Goal: Information Seeking & Learning: Learn about a topic

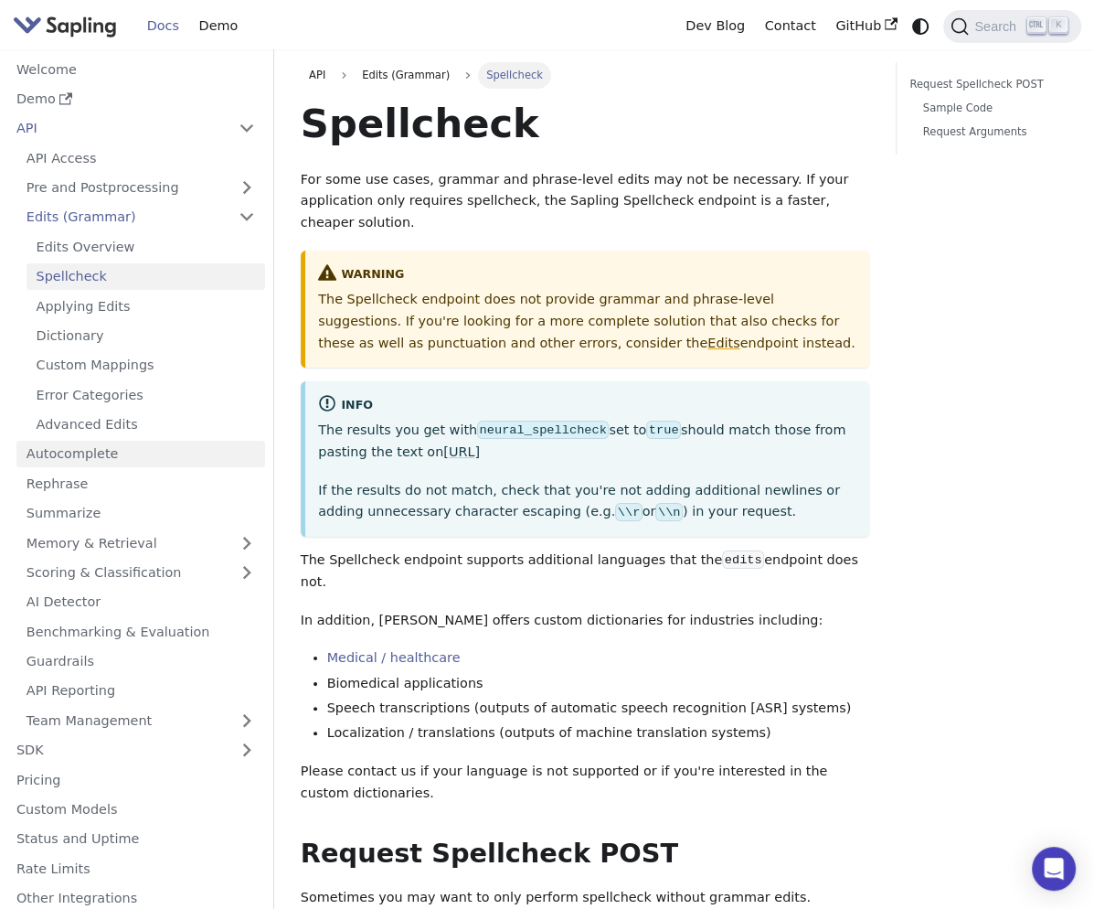
click at [103, 456] on link "Autocomplete" at bounding box center [140, 454] width 249 height 27
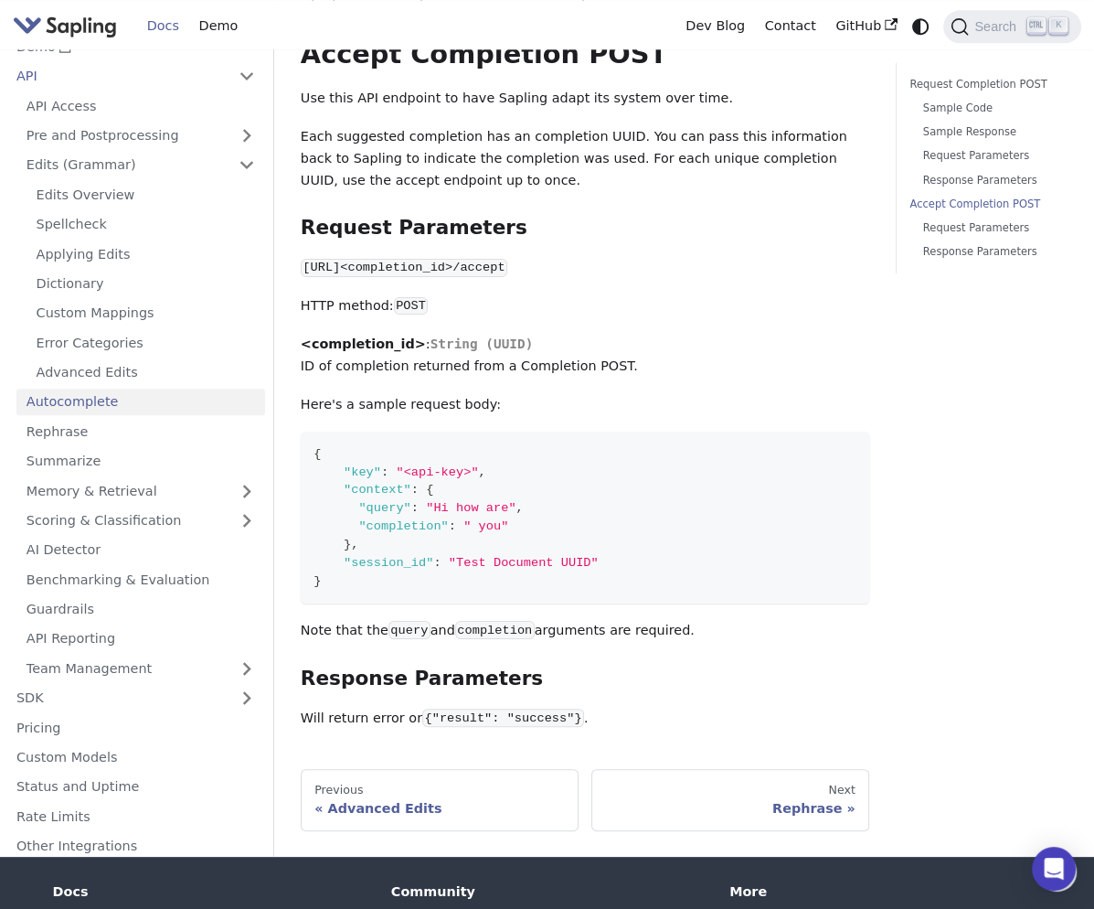
scroll to position [1555, 0]
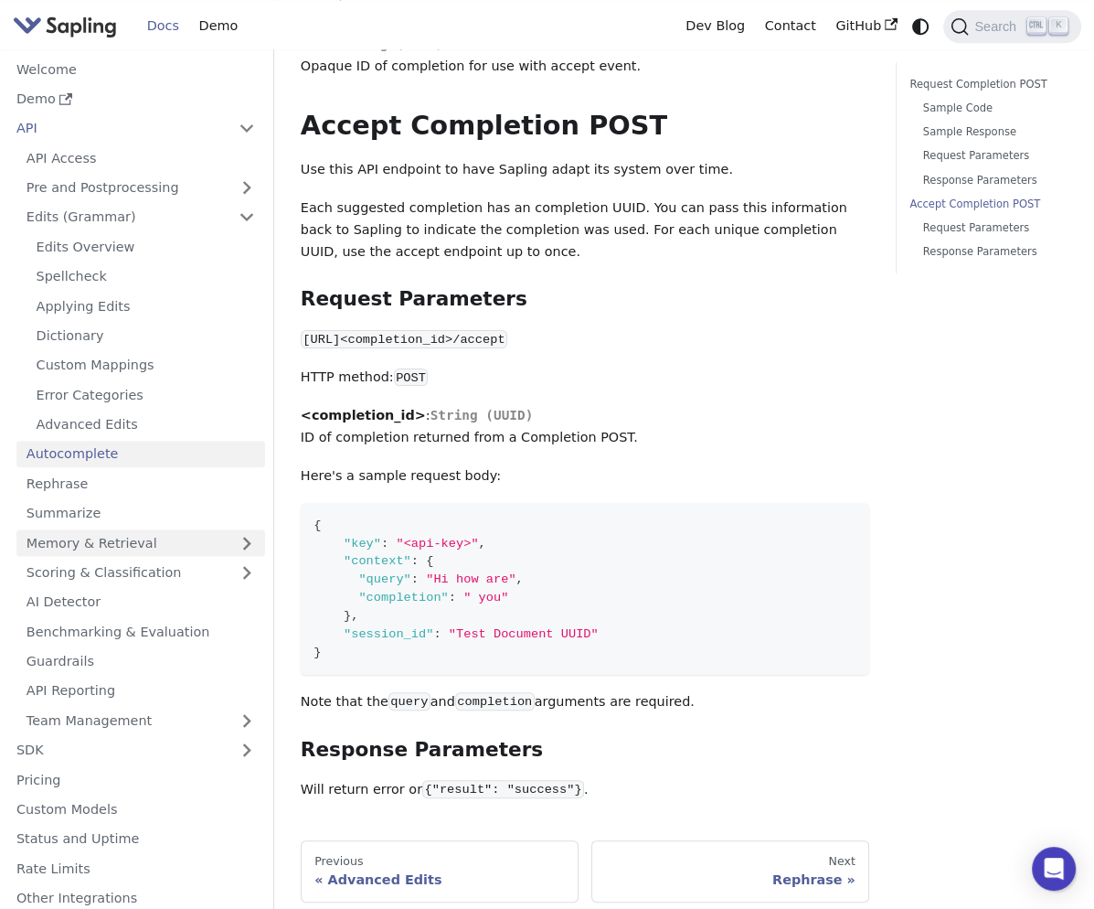
click at [118, 529] on link "Memory & Retrieval" at bounding box center [140, 542] width 249 height 27
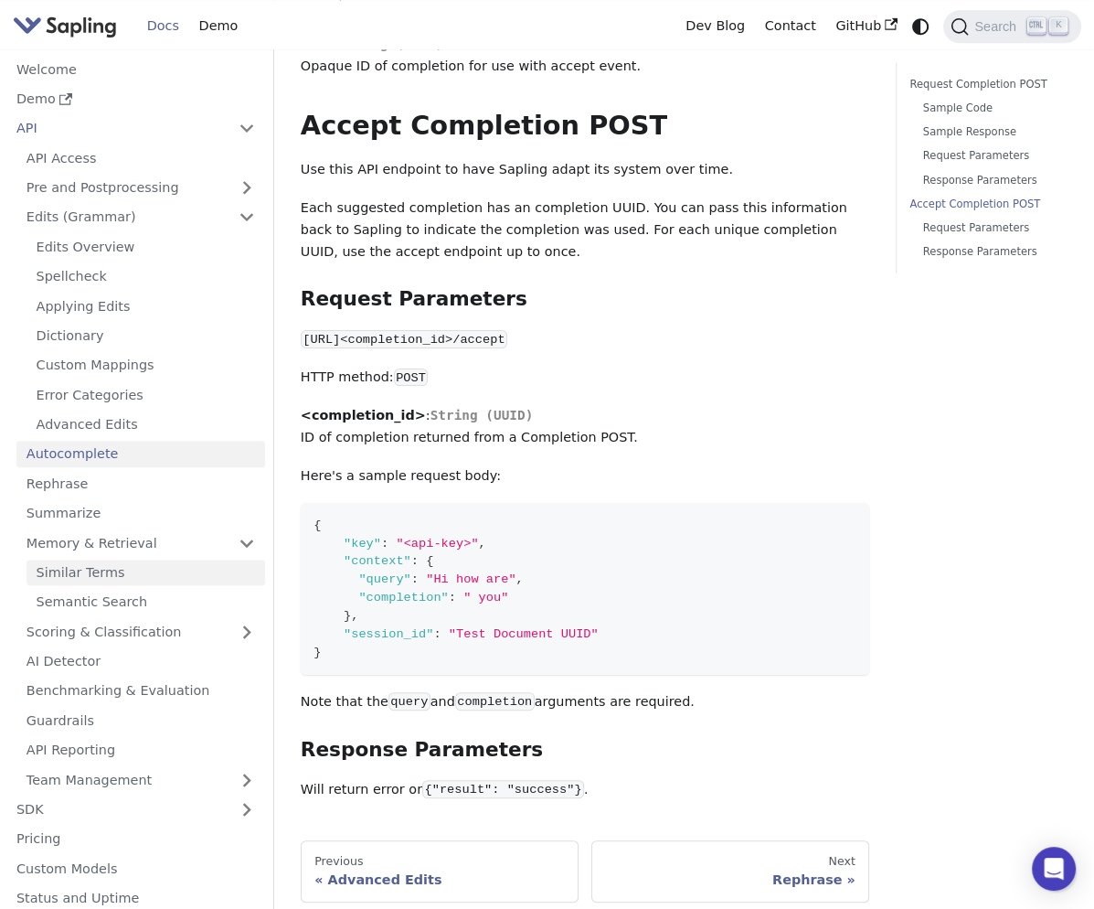
click at [121, 563] on link "Similar Terms" at bounding box center [146, 573] width 239 height 27
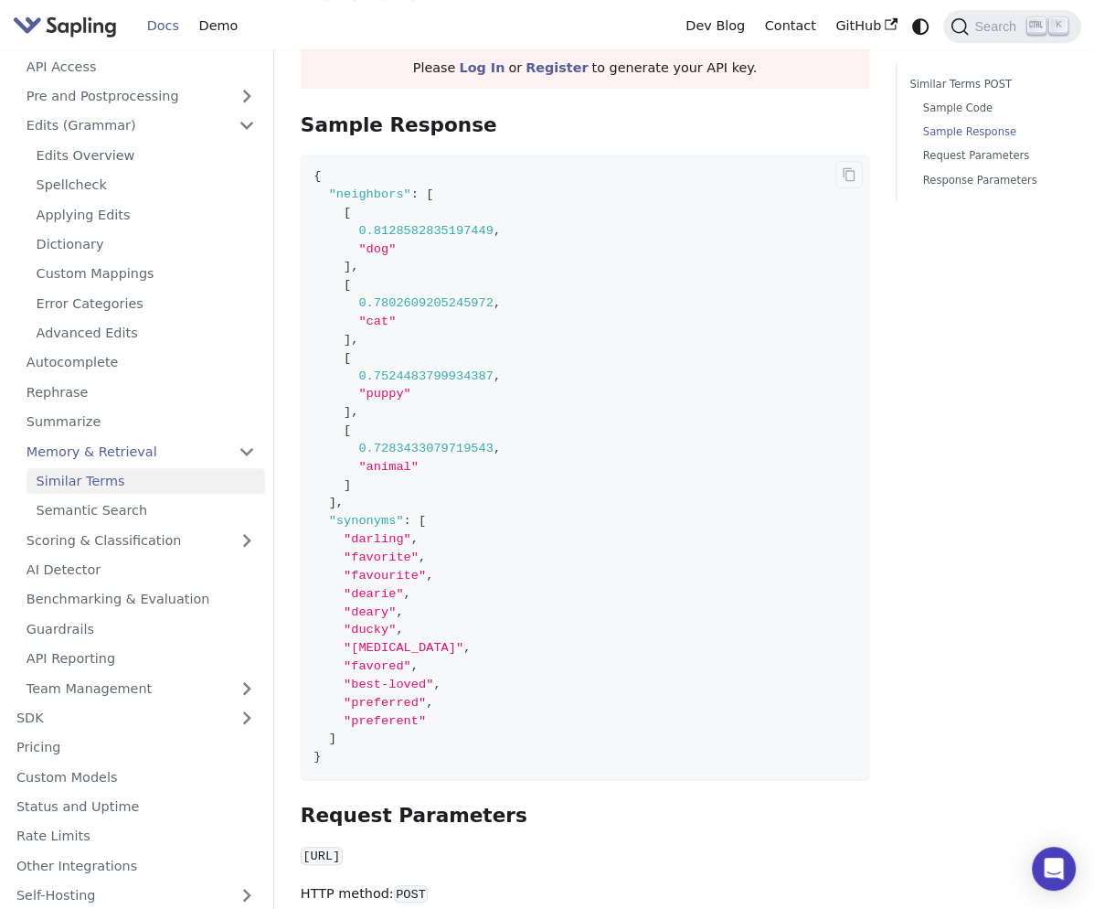
scroll to position [823, 0]
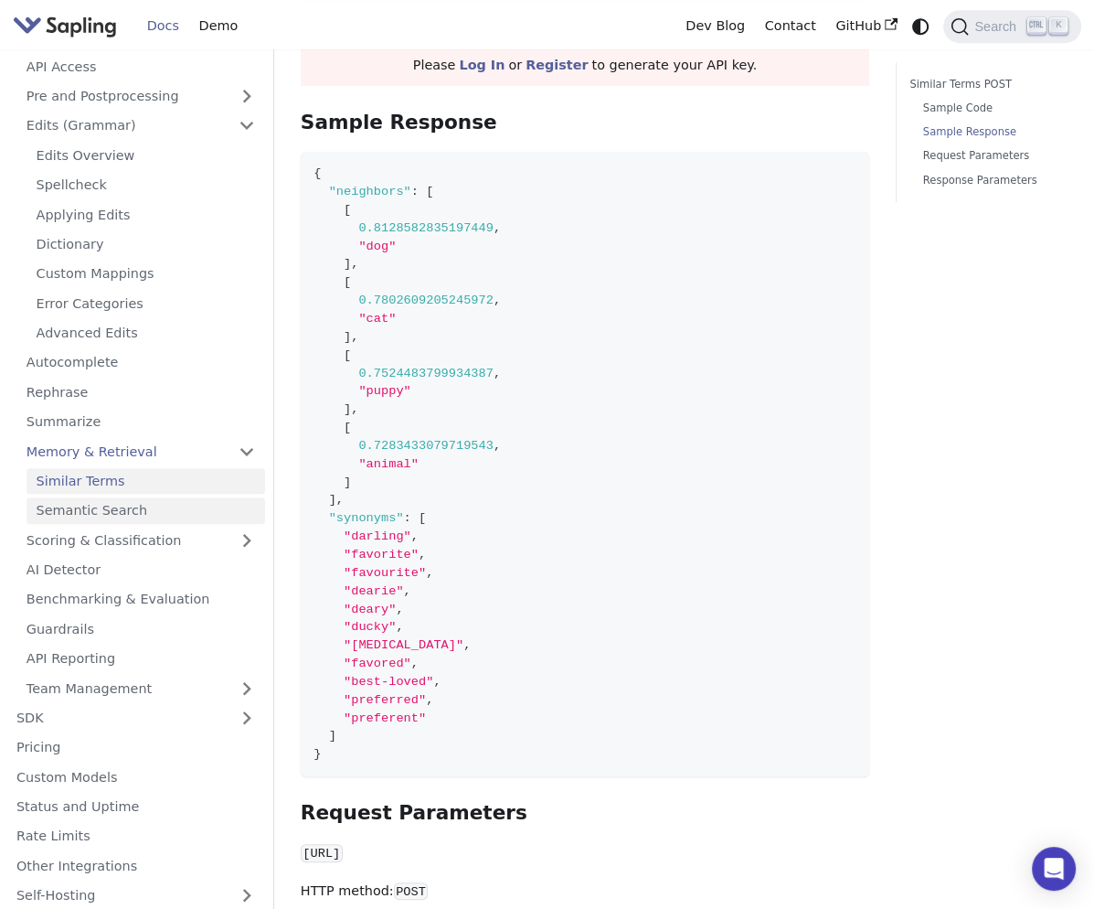
click at [66, 509] on link "Semantic Search" at bounding box center [146, 510] width 239 height 27
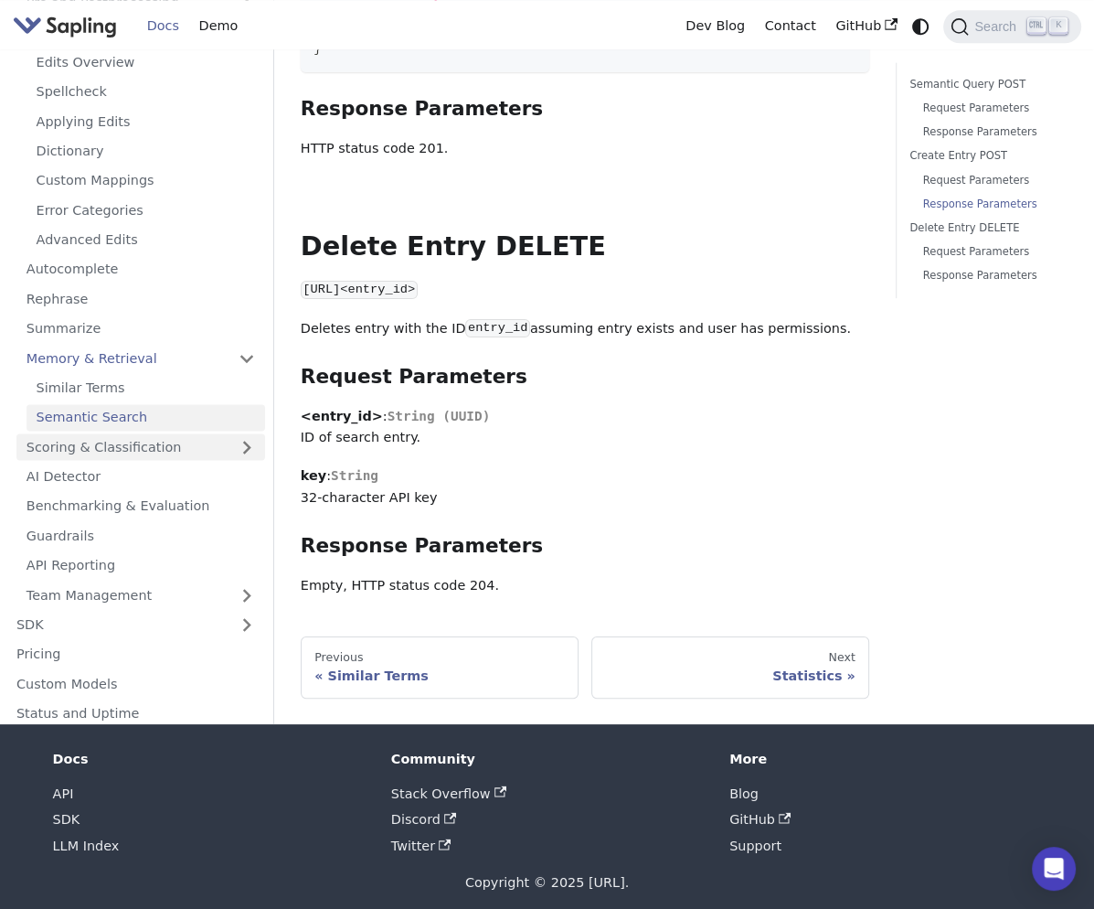
click at [146, 434] on link "Scoring & Classification" at bounding box center [140, 447] width 249 height 27
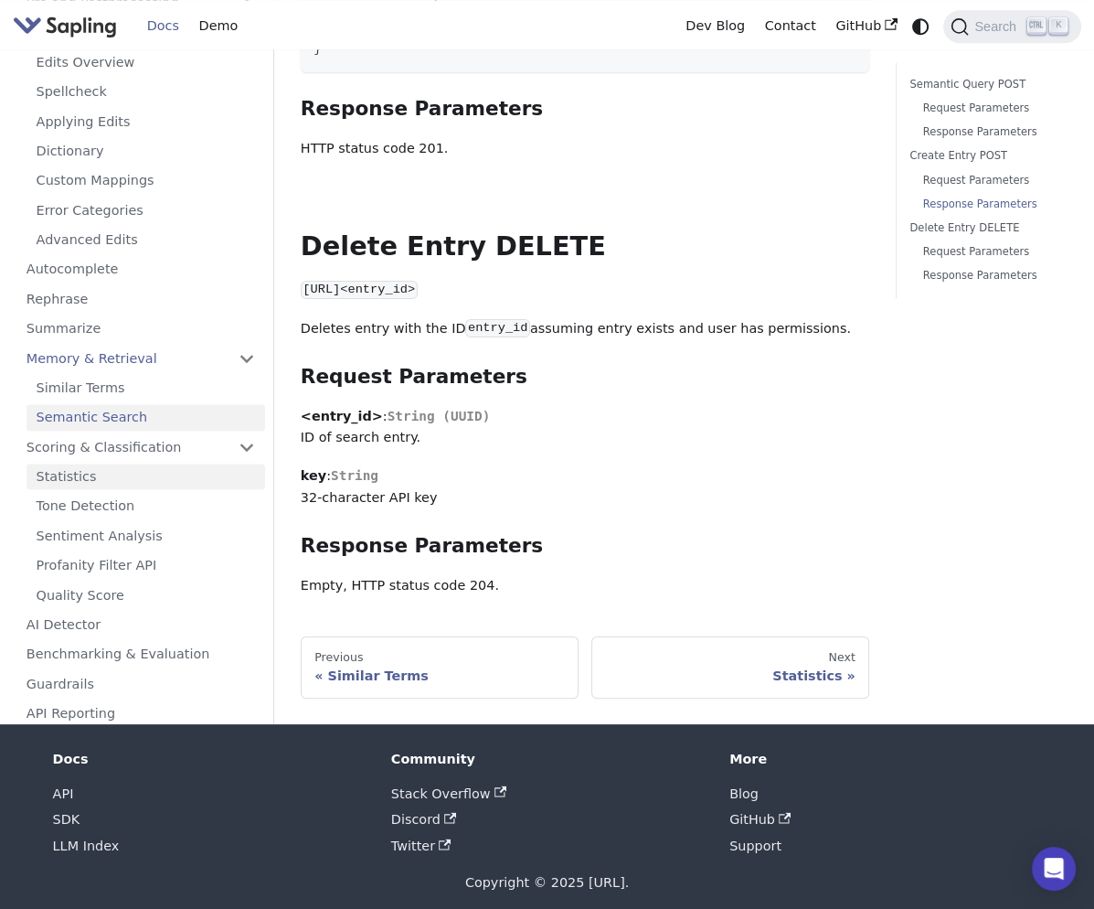
click at [148, 467] on link "Statistics" at bounding box center [146, 477] width 239 height 27
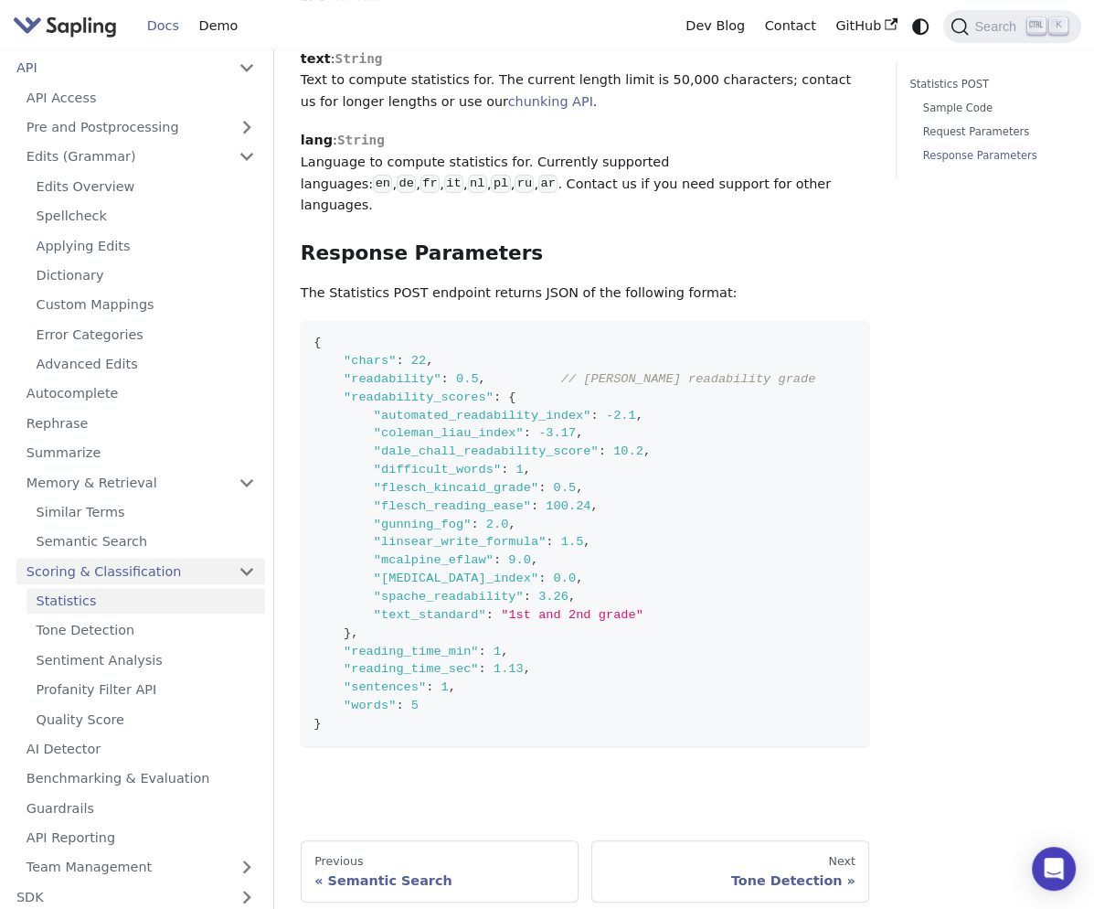
scroll to position [91, 0]
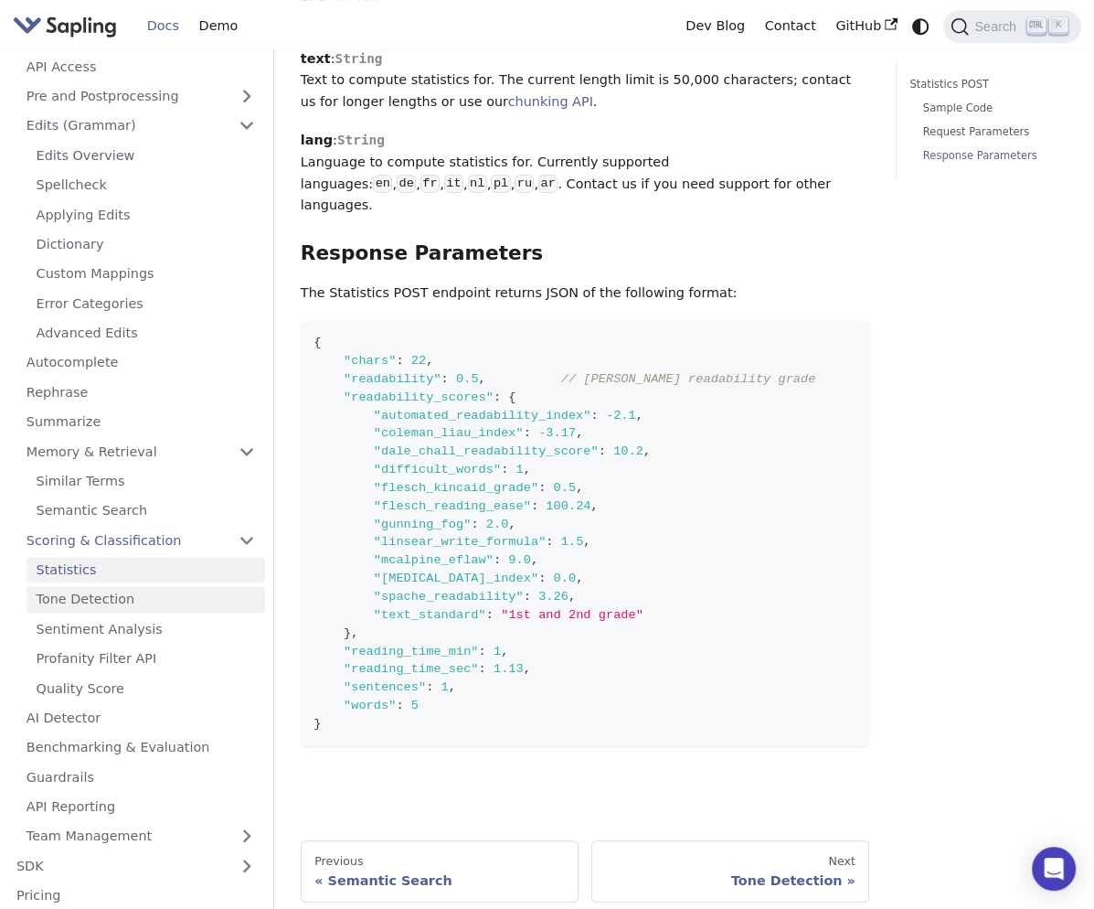
click at [130, 597] on link "Tone Detection" at bounding box center [146, 599] width 239 height 27
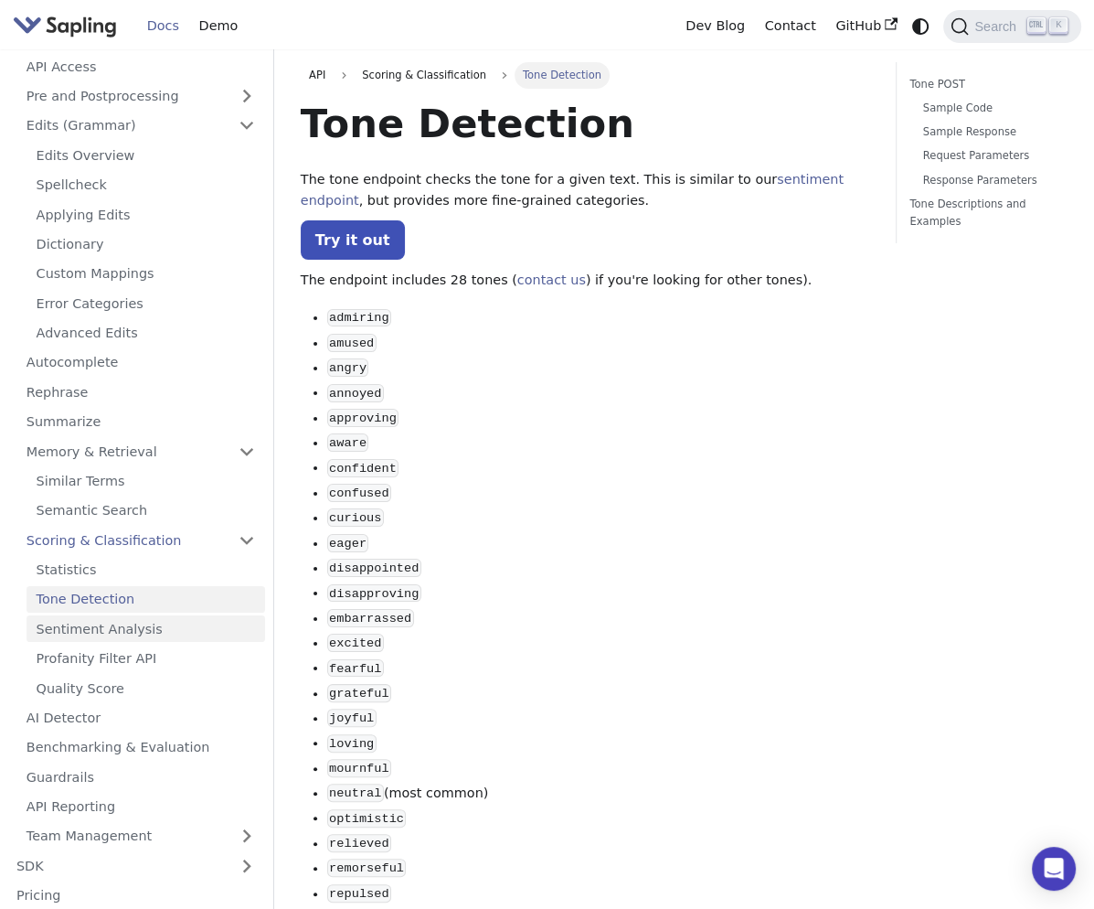
click at [141, 635] on link "Sentiment Analysis" at bounding box center [146, 628] width 239 height 27
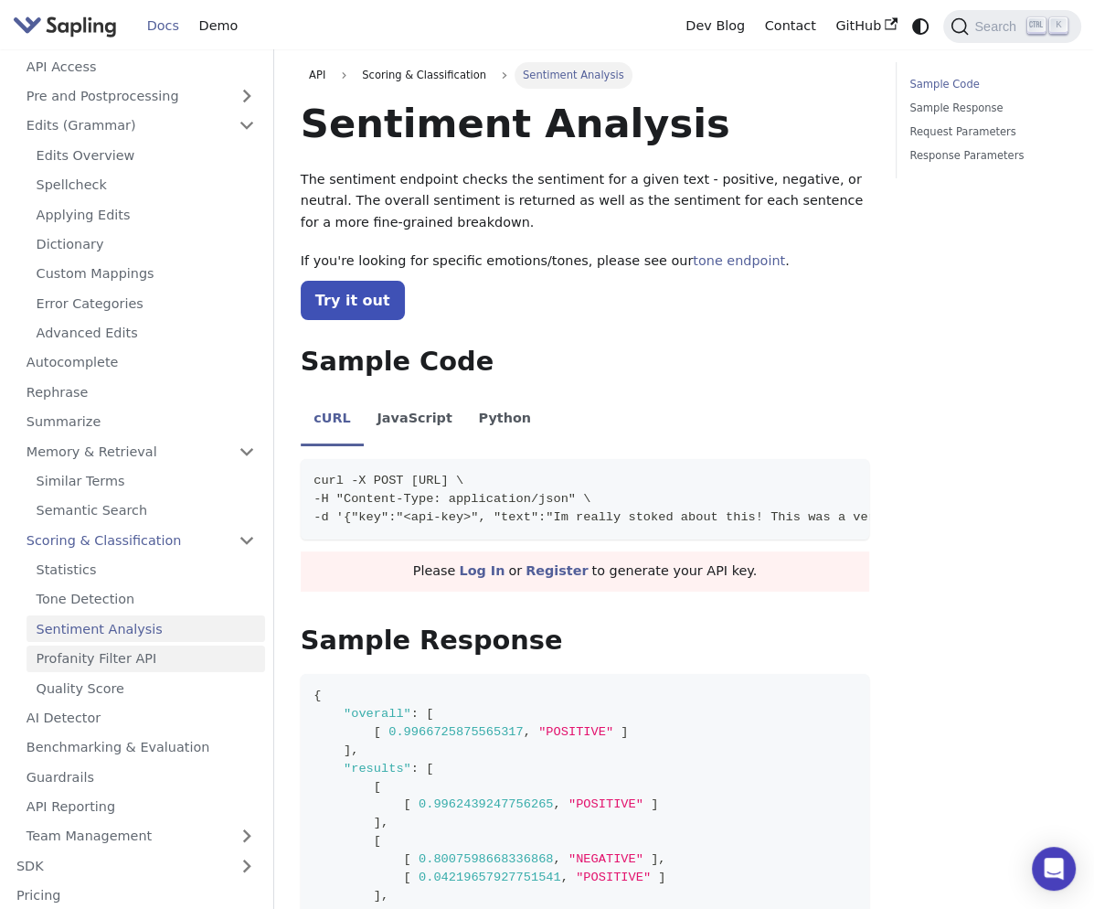
click at [145, 669] on link "Profanity Filter API" at bounding box center [146, 658] width 239 height 27
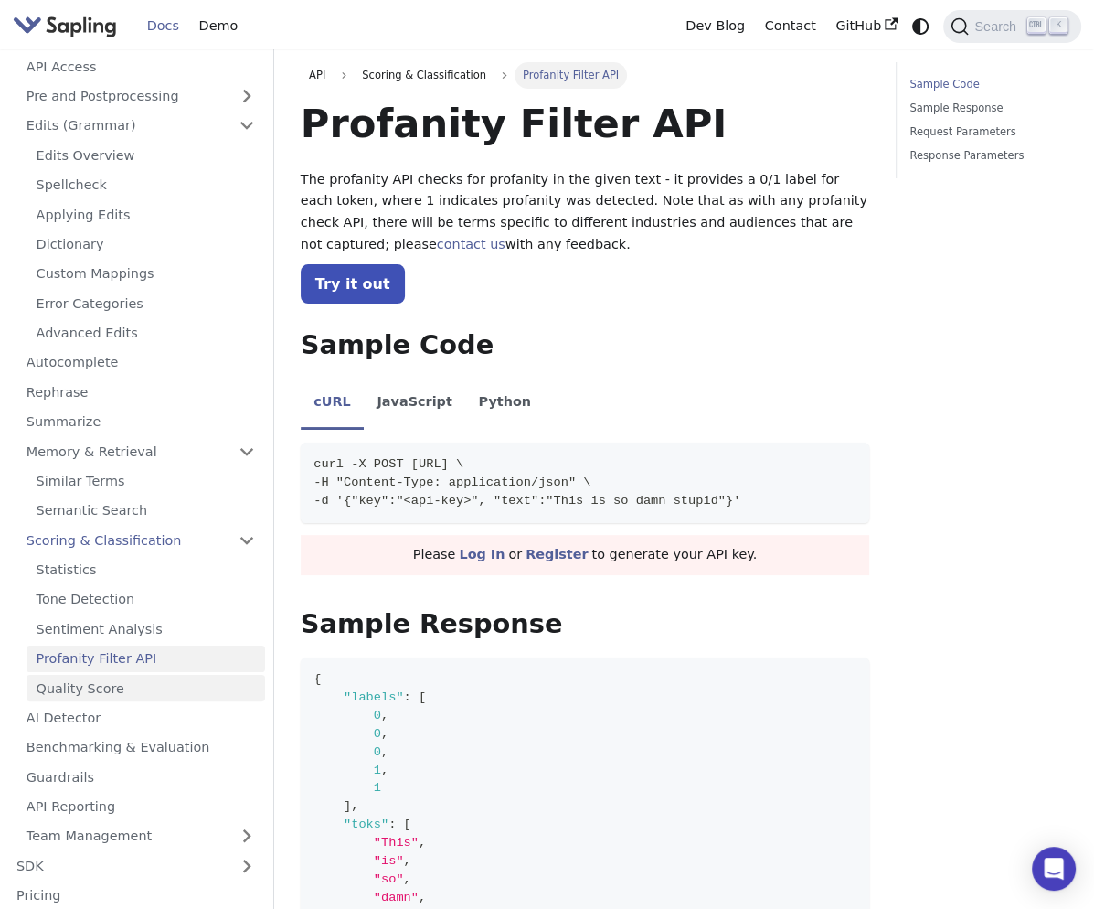
click at [144, 677] on link "Quality Score" at bounding box center [146, 688] width 239 height 27
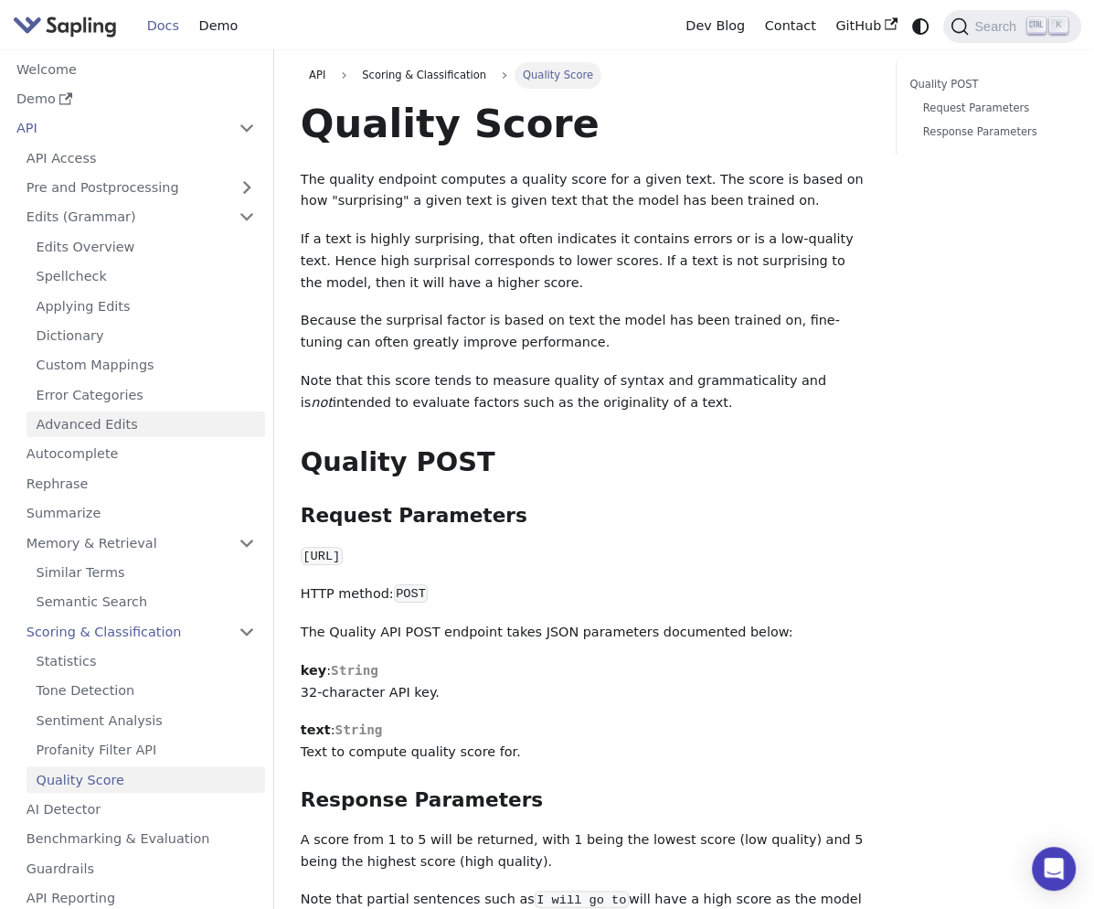
click at [147, 432] on link "Advanced Edits" at bounding box center [146, 424] width 239 height 27
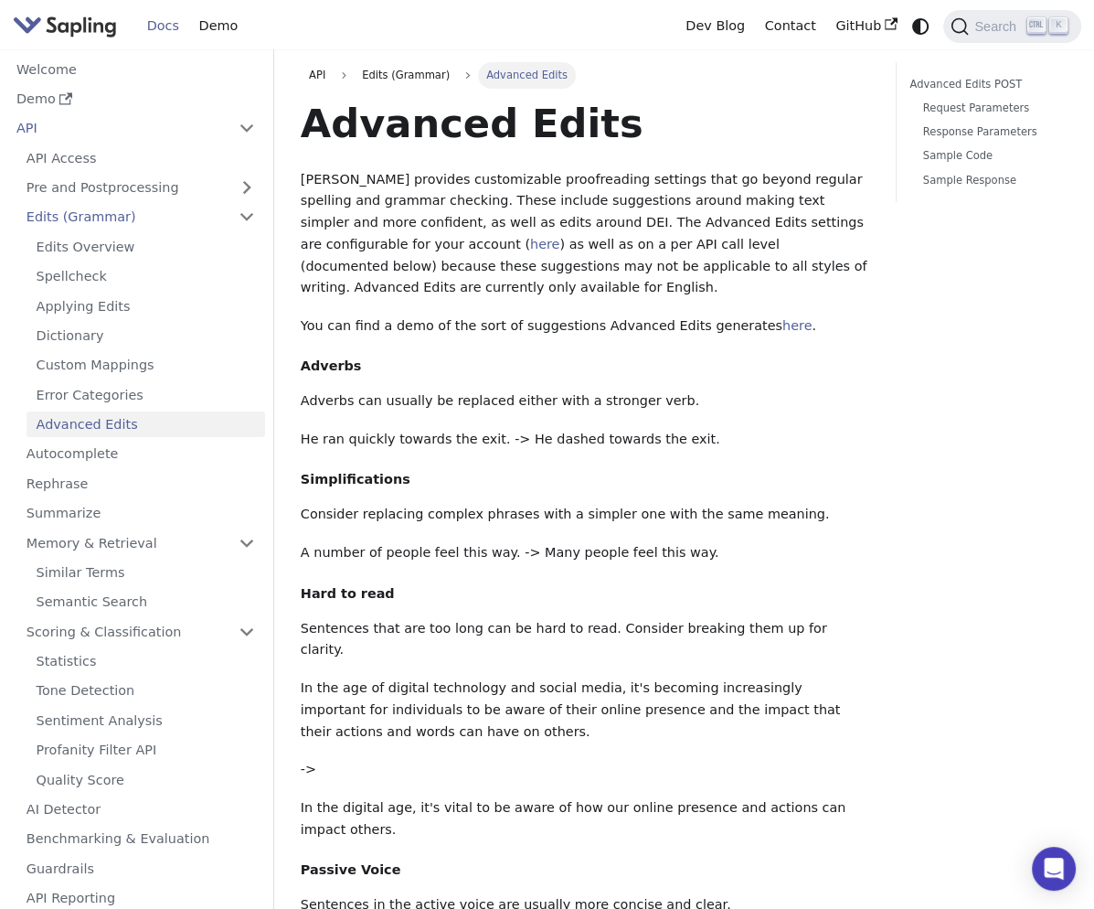
click at [92, 424] on link "Advanced Edits" at bounding box center [146, 424] width 239 height 27
click at [114, 391] on link "Error Categories" at bounding box center [146, 394] width 239 height 27
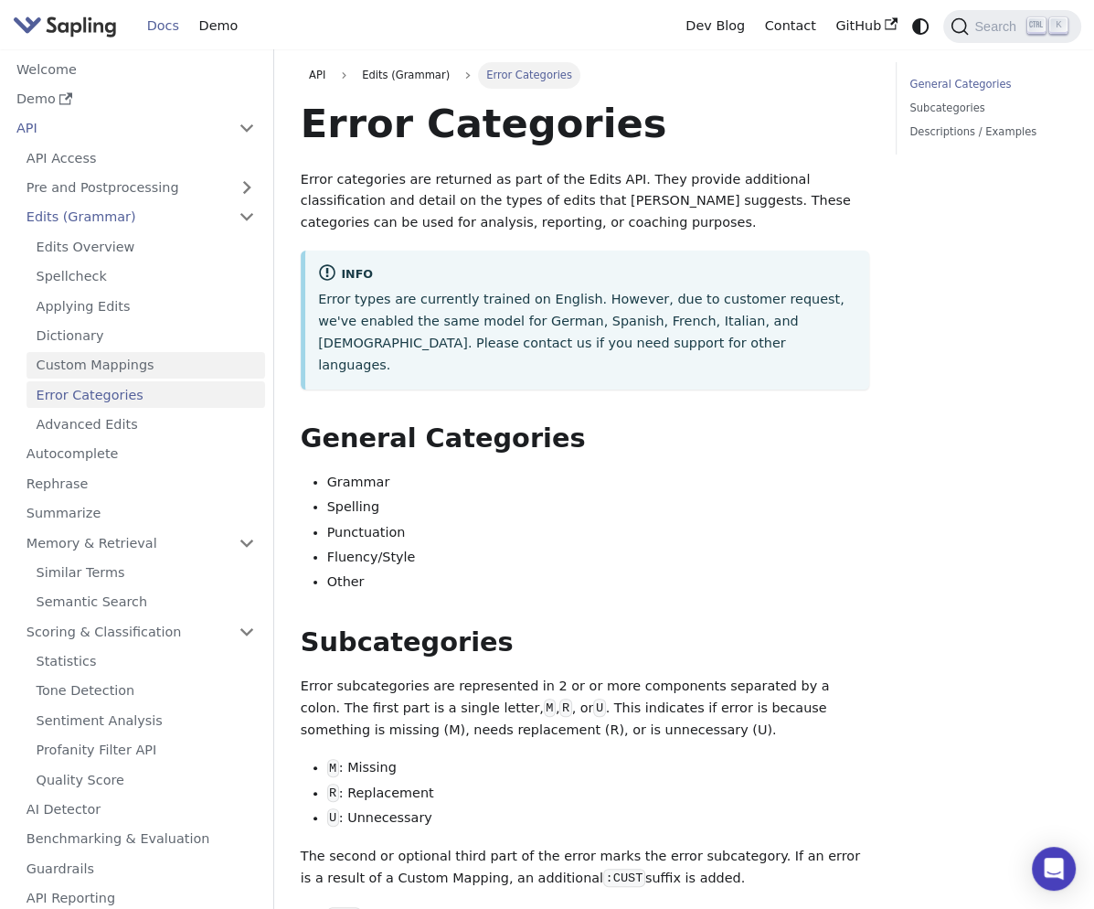
click at [115, 352] on link "Custom Mappings" at bounding box center [146, 365] width 239 height 27
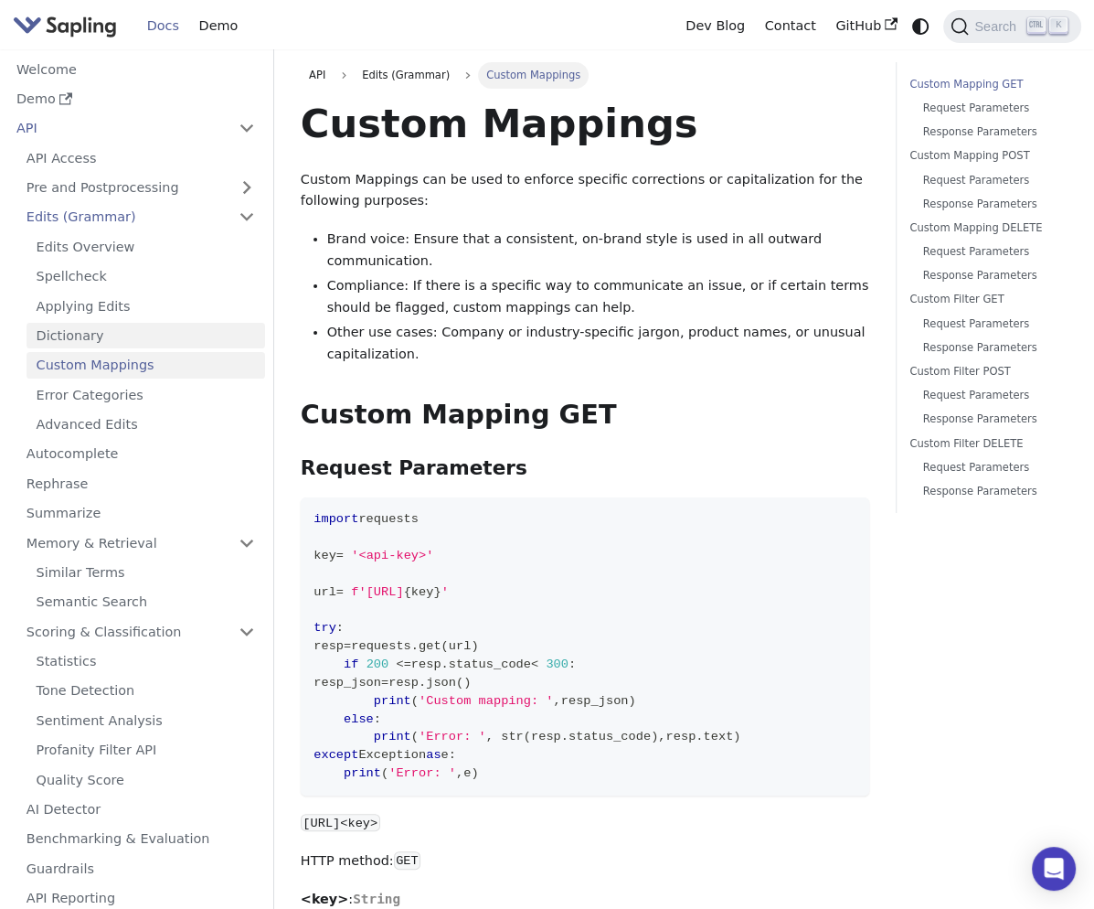
click at [117, 336] on link "Dictionary" at bounding box center [146, 336] width 239 height 27
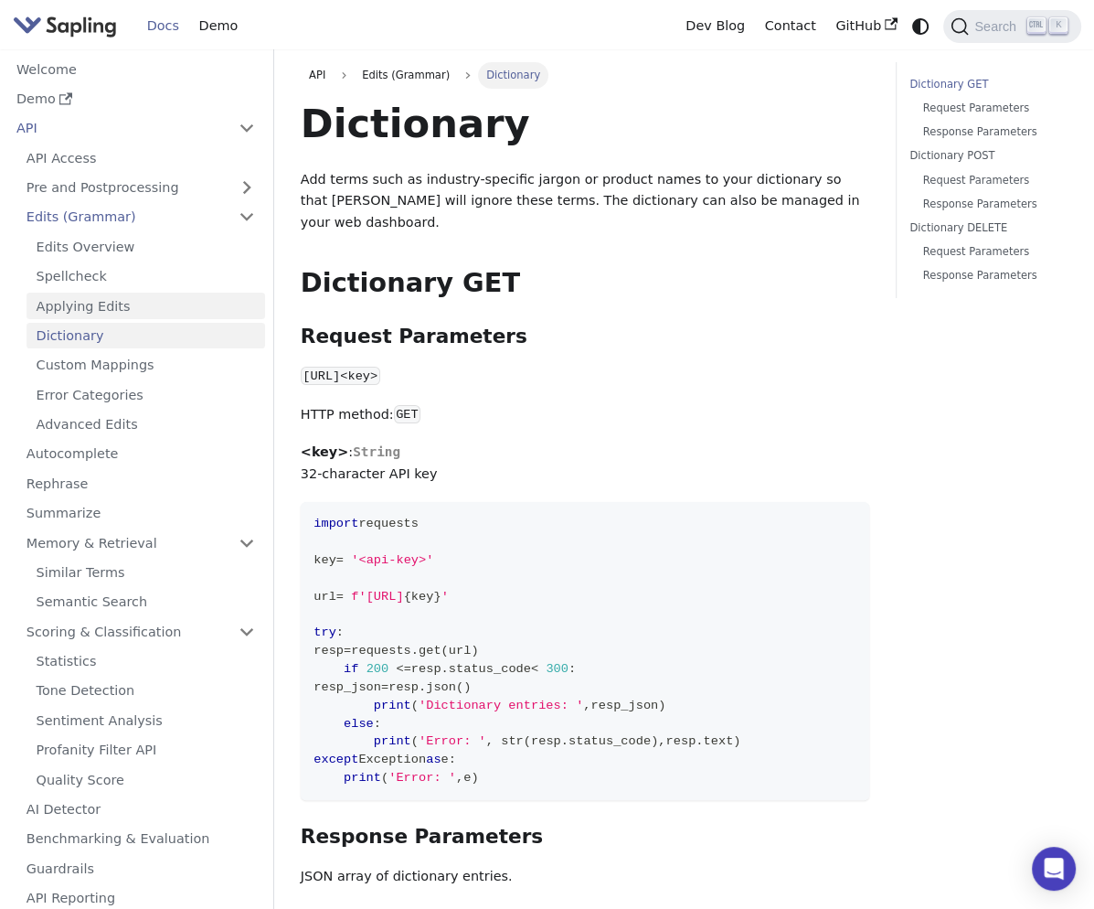
click at [113, 315] on link "Applying Edits" at bounding box center [146, 306] width 239 height 27
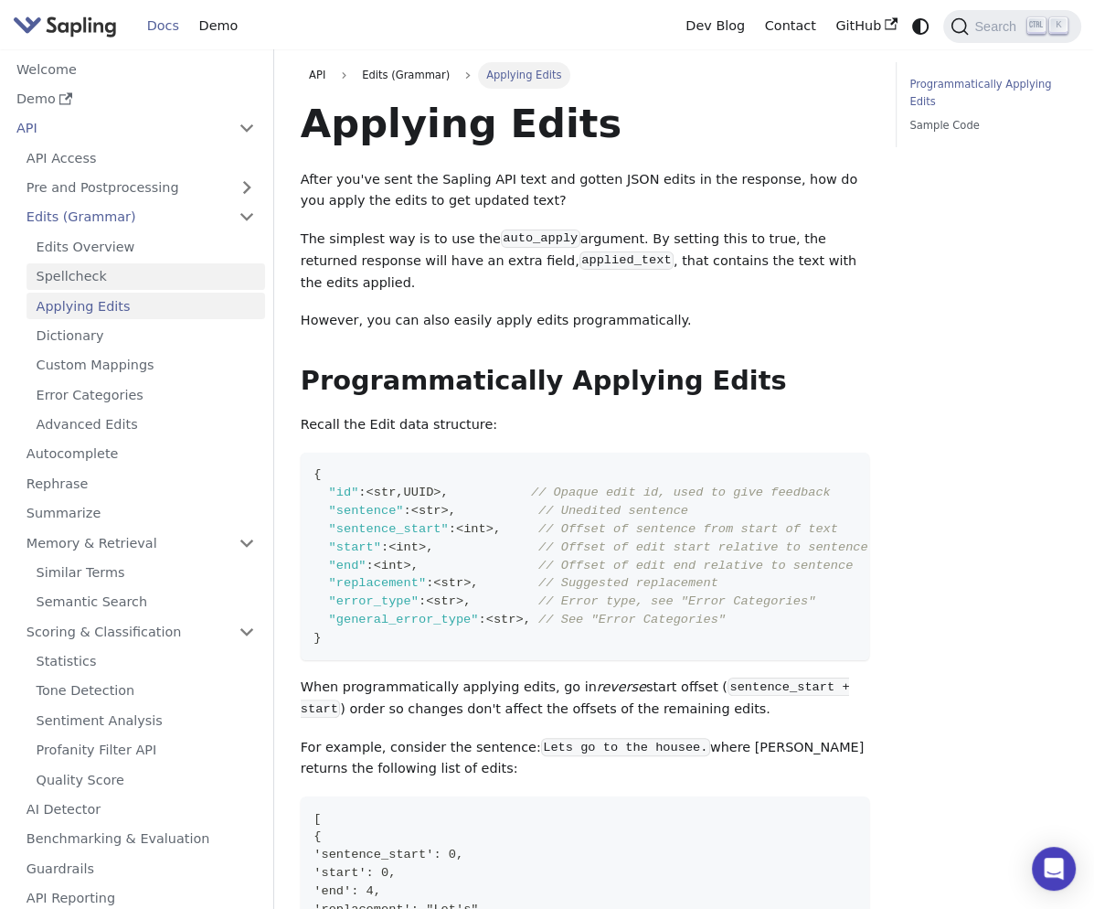
click at [109, 286] on link "Spellcheck" at bounding box center [146, 276] width 239 height 27
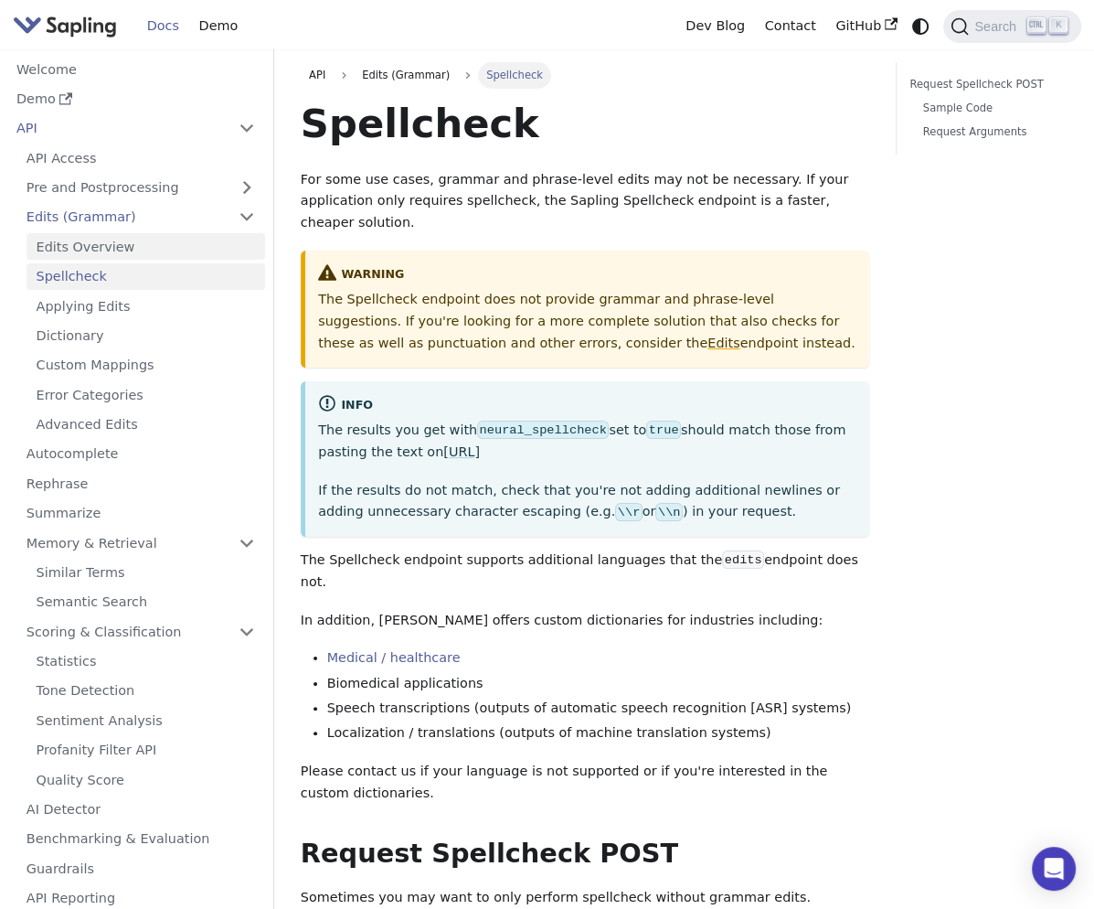
click at [104, 245] on link "Edits Overview" at bounding box center [146, 246] width 239 height 27
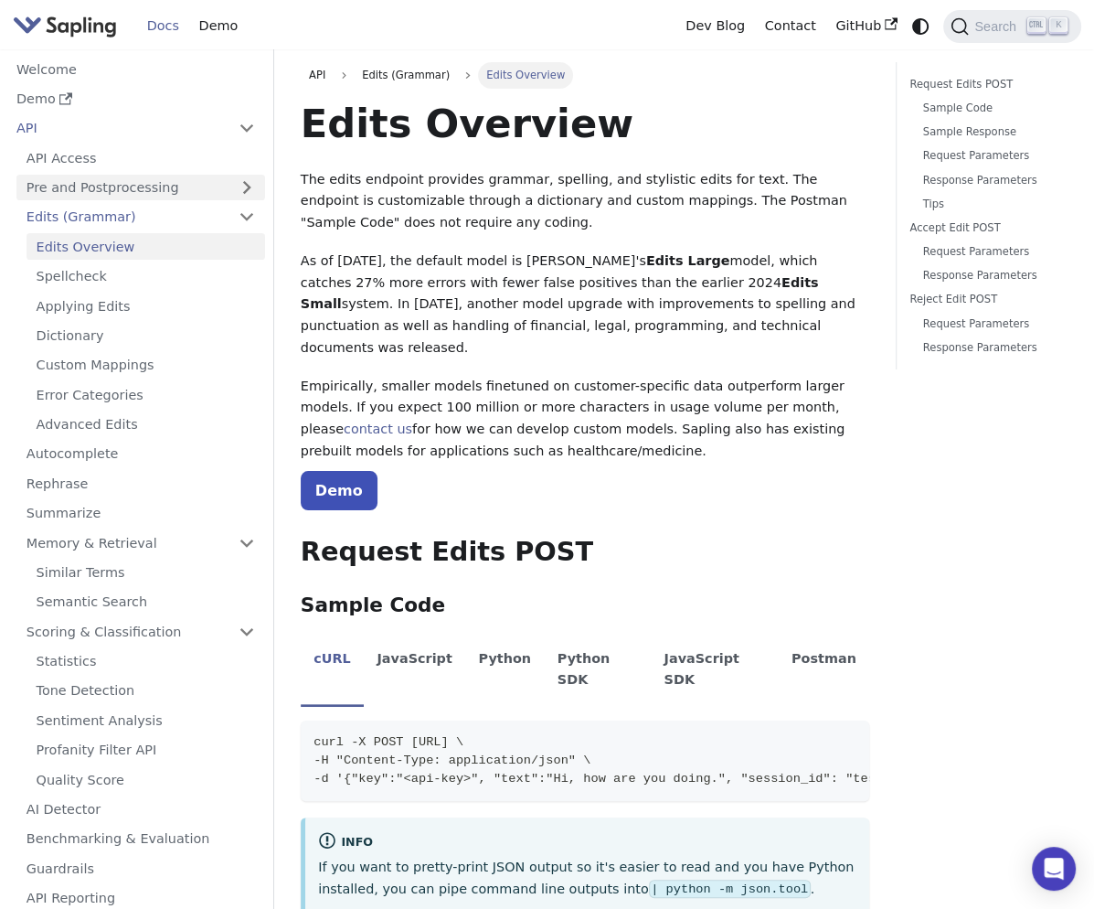
click at [123, 184] on link "Pre and Postprocessing" at bounding box center [140, 188] width 249 height 27
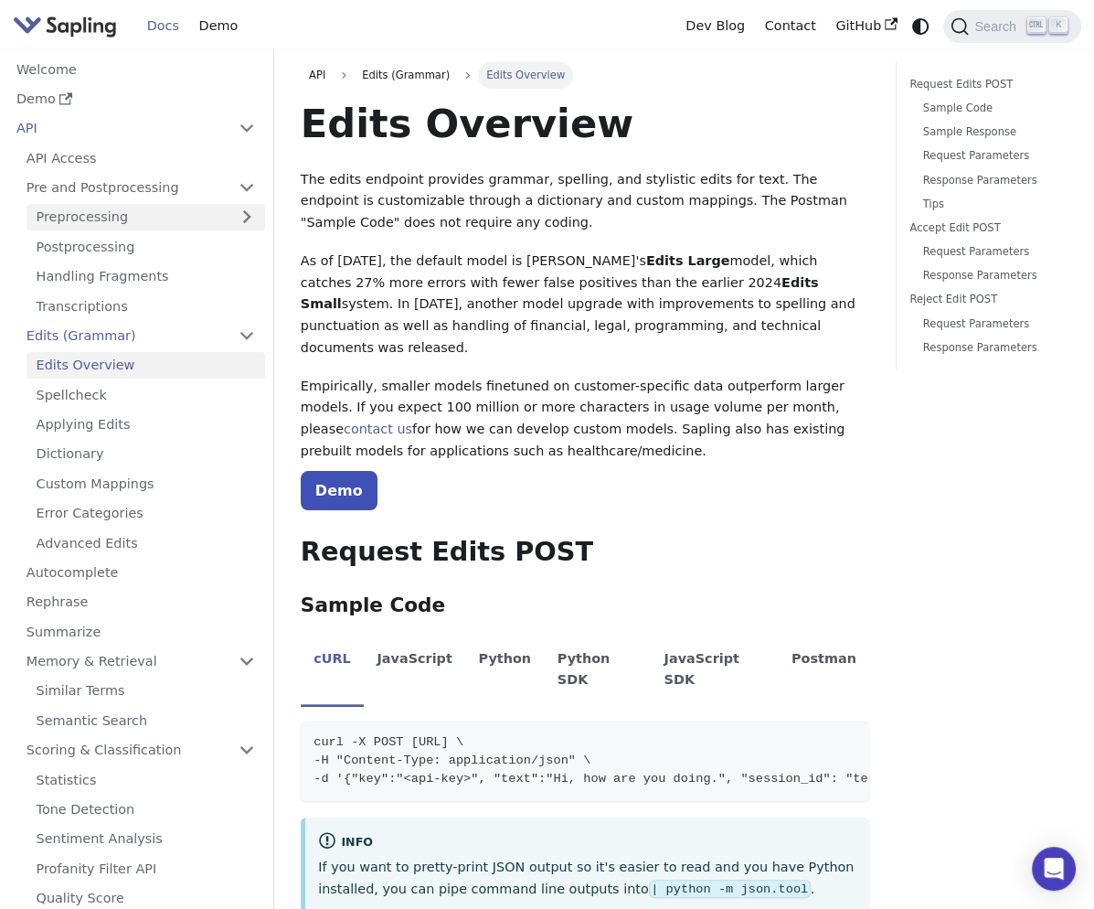
click at [151, 221] on link "Preprocessing" at bounding box center [146, 217] width 239 height 27
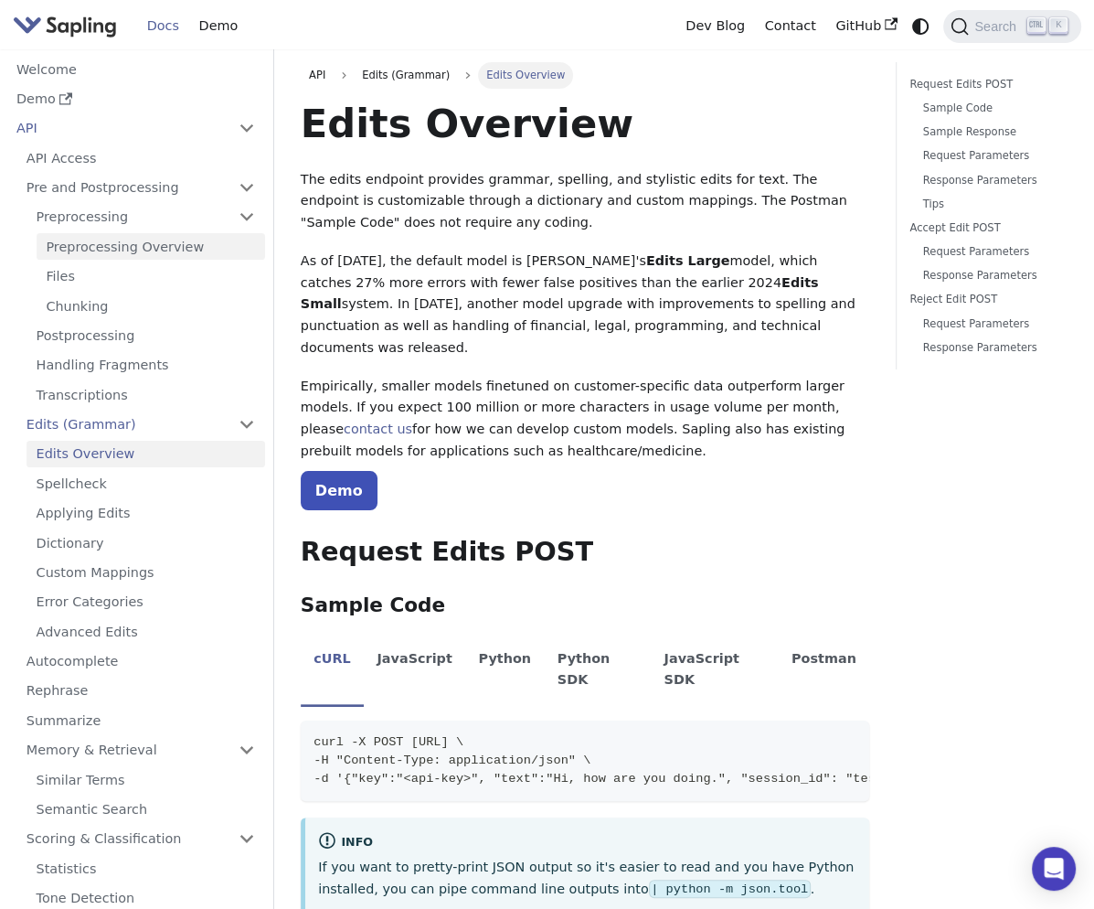
click at [150, 250] on link "Preprocessing Overview" at bounding box center [151, 246] width 229 height 27
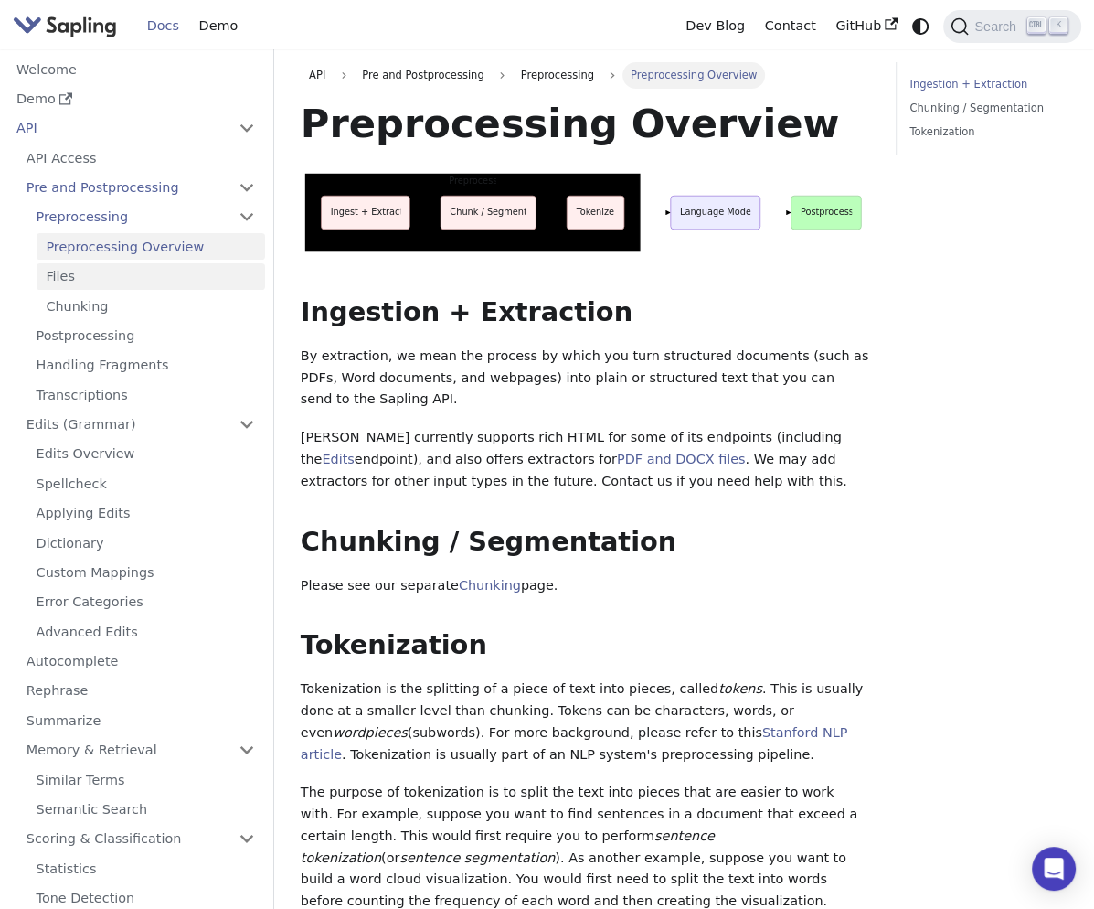
click at [135, 276] on link "Files" at bounding box center [151, 276] width 229 height 27
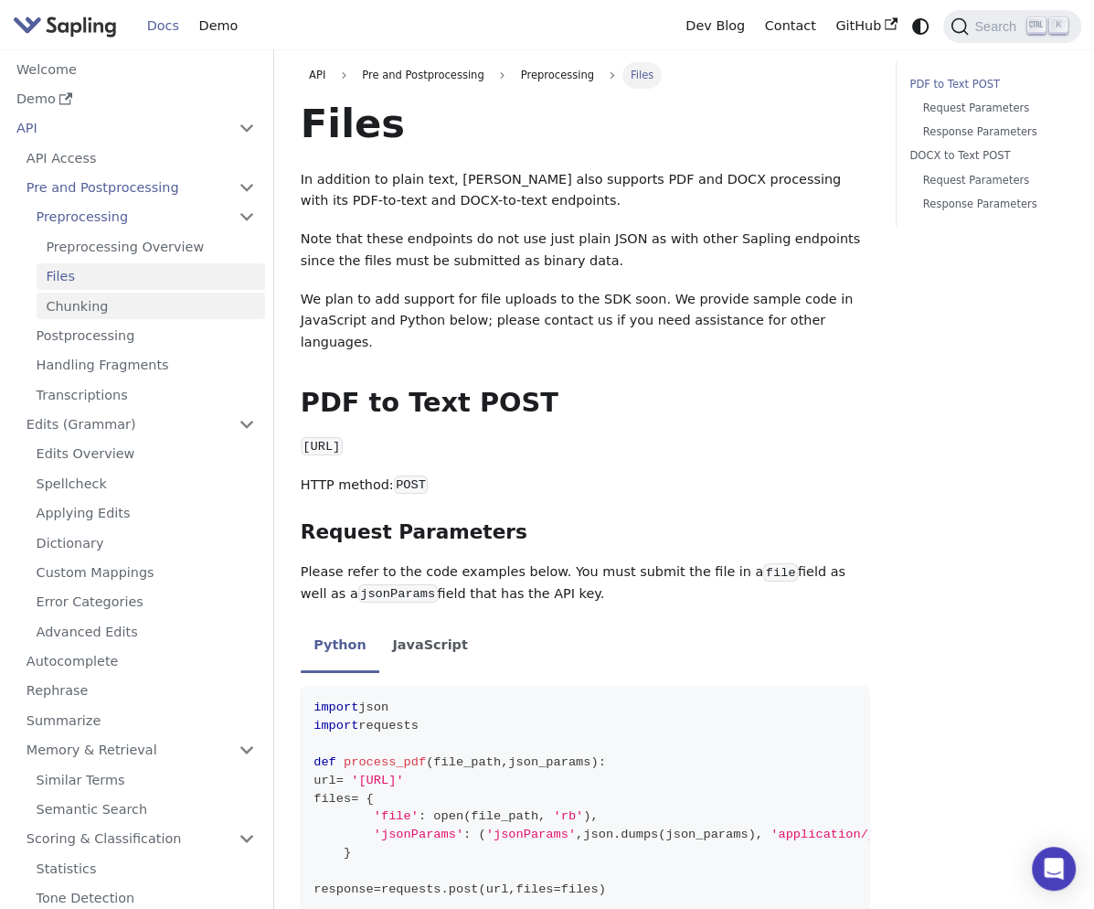
click at [123, 304] on link "Chunking" at bounding box center [151, 306] width 229 height 27
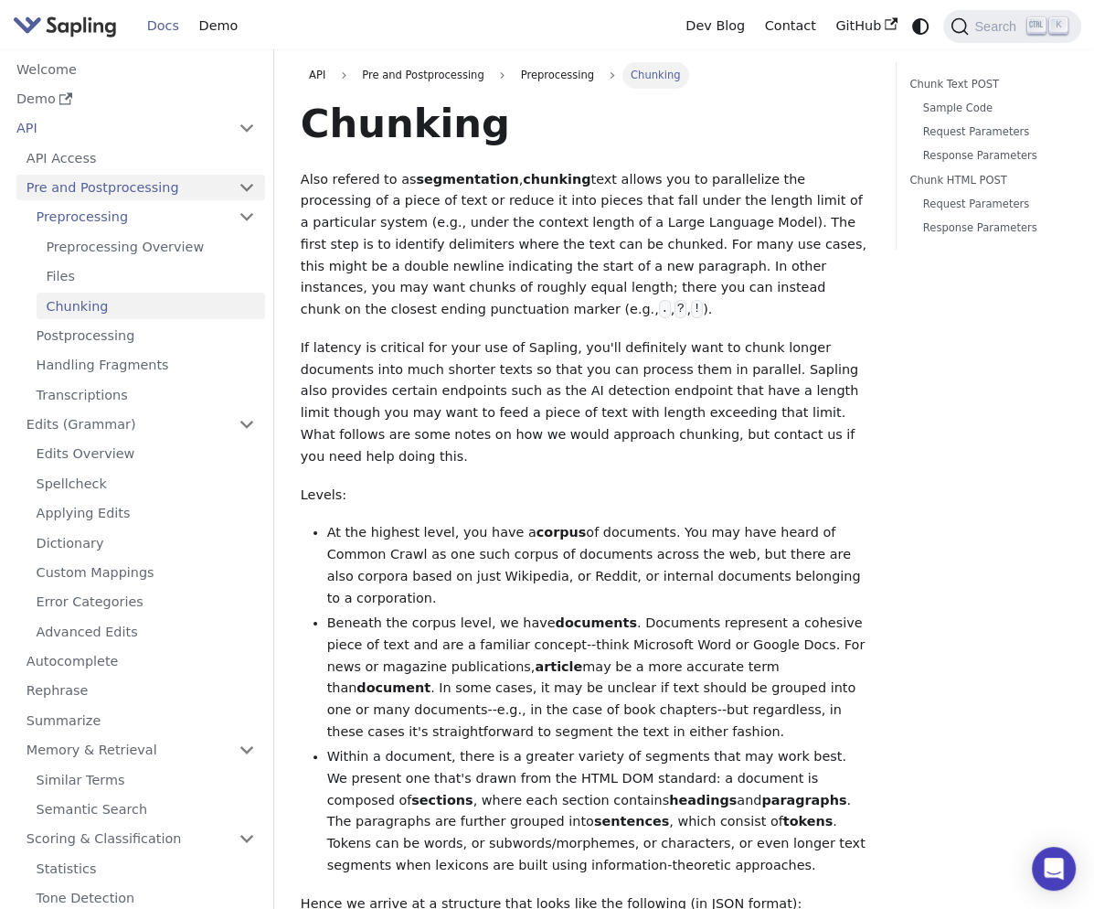
click at [115, 181] on link "Pre and Postprocessing" at bounding box center [140, 188] width 249 height 27
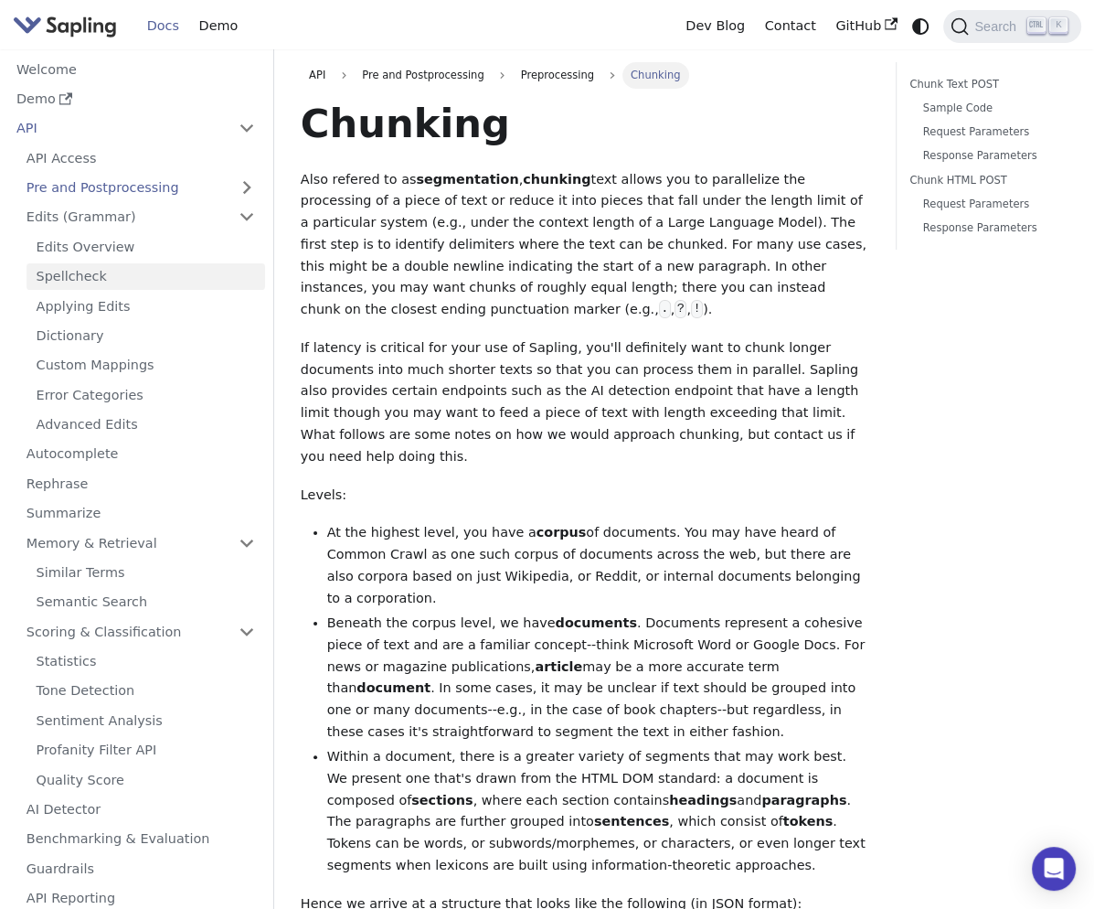
click at [131, 285] on link "Spellcheck" at bounding box center [146, 276] width 239 height 27
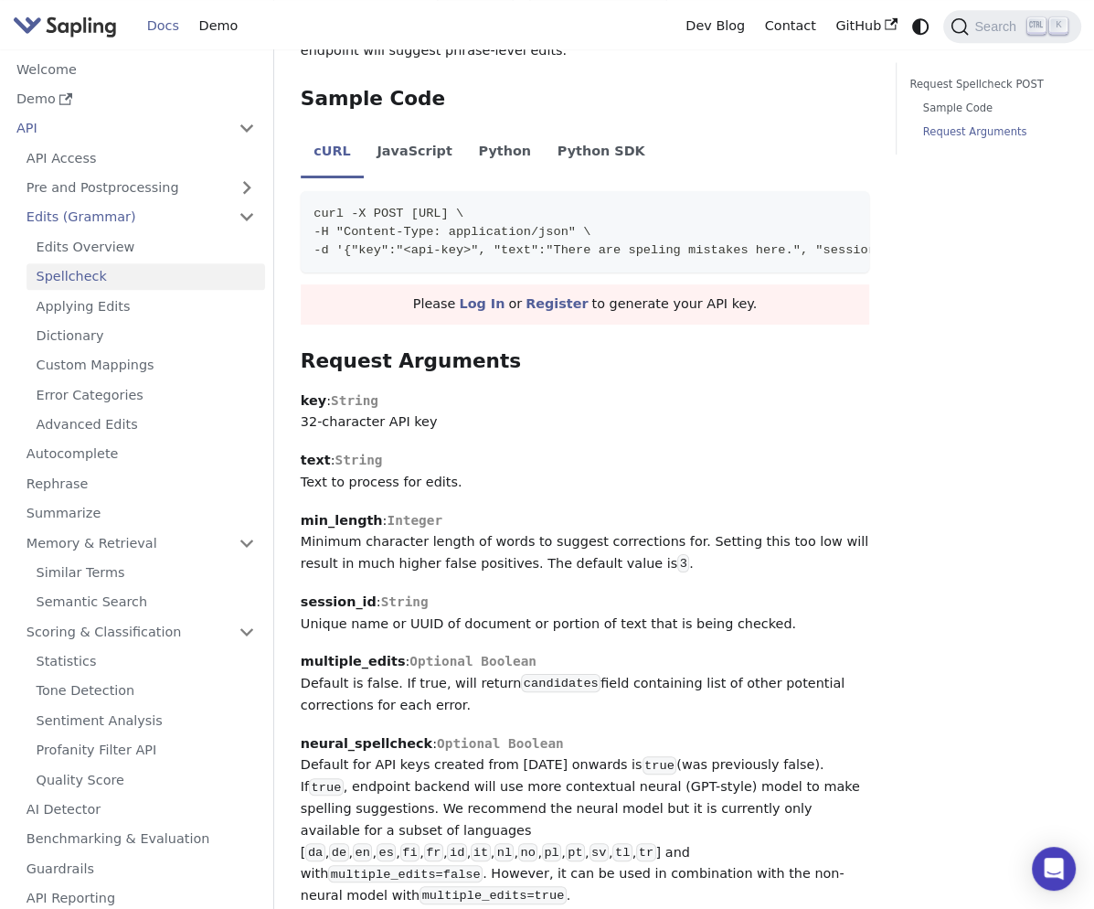
scroll to position [1097, 0]
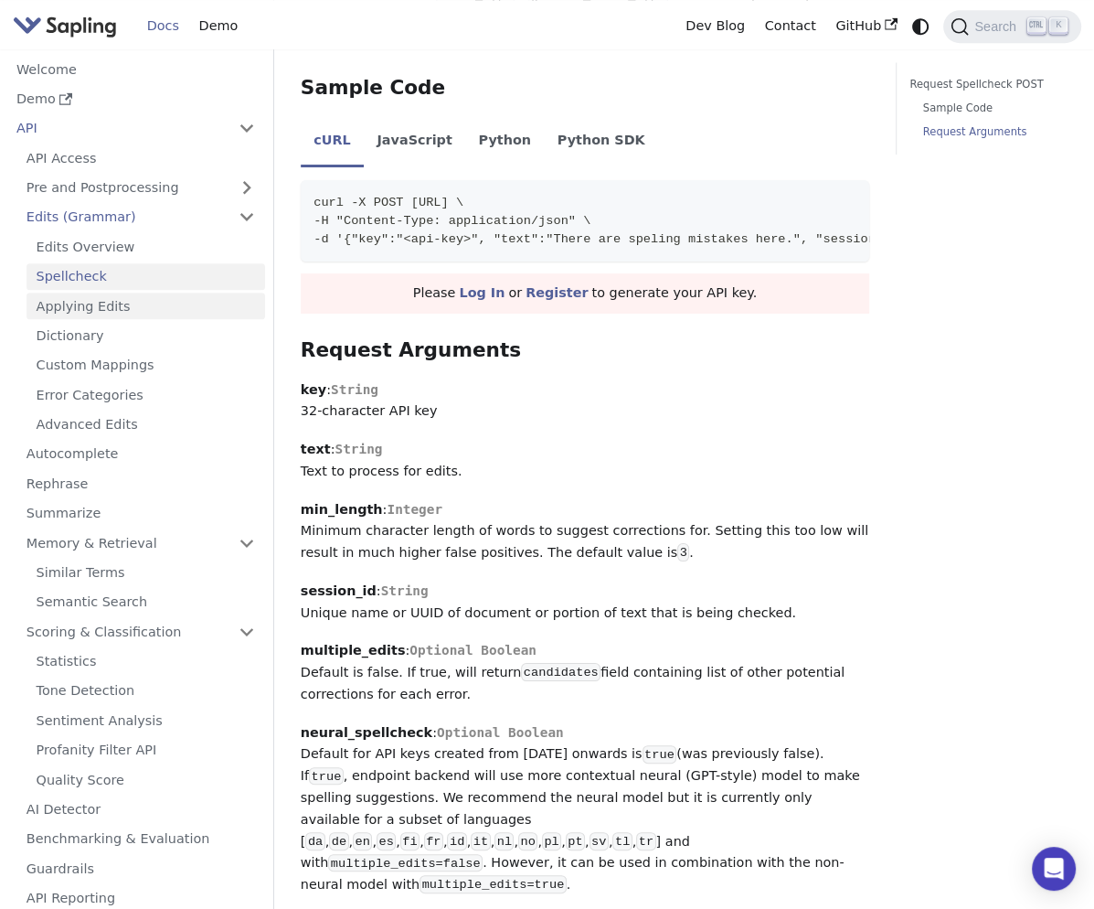
click at [136, 299] on link "Applying Edits" at bounding box center [146, 306] width 239 height 27
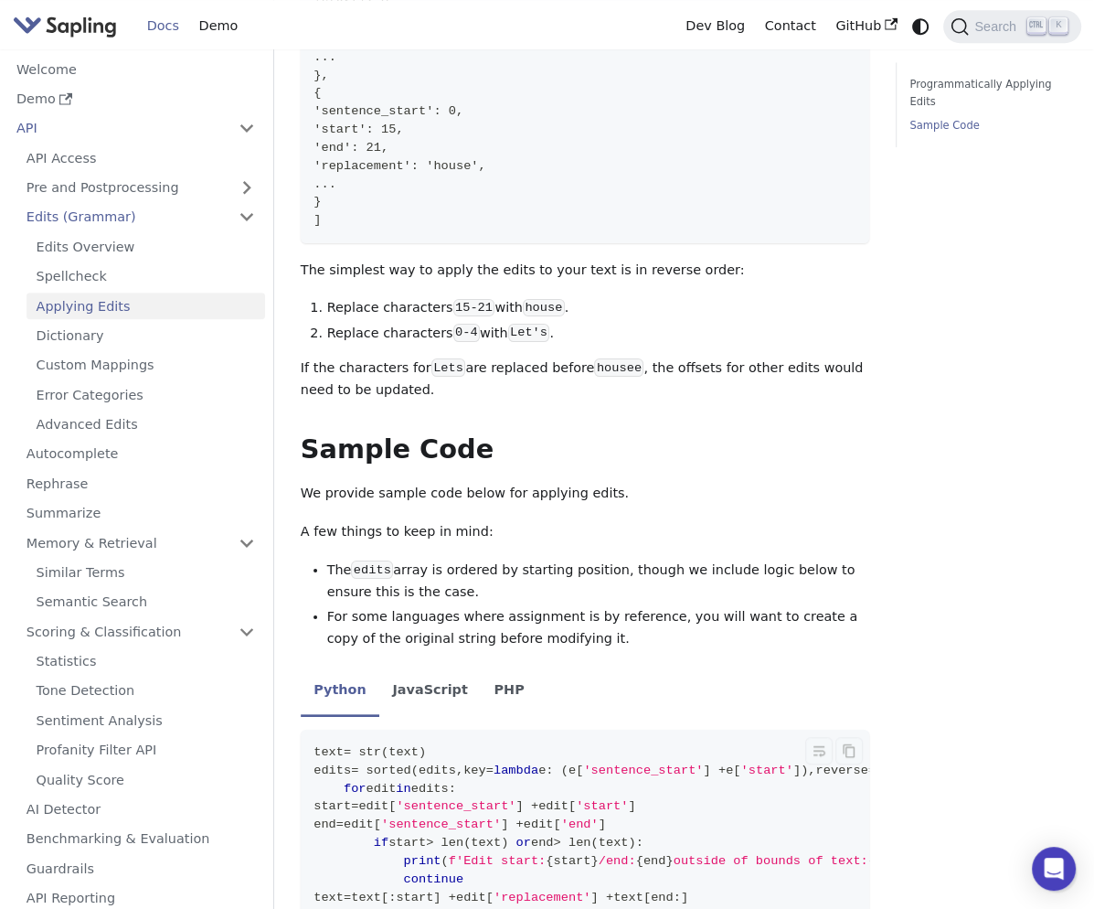
scroll to position [849, 0]
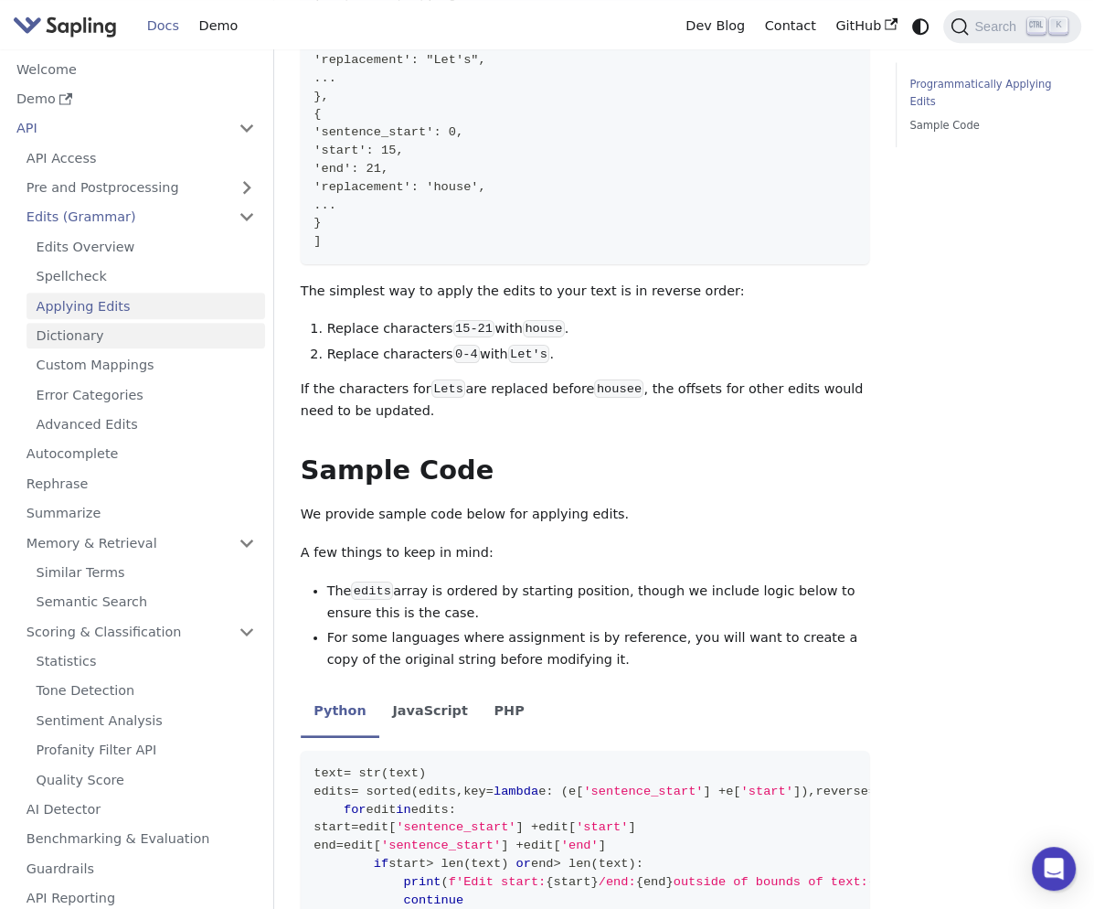
click at [124, 340] on link "Dictionary" at bounding box center [146, 336] width 239 height 27
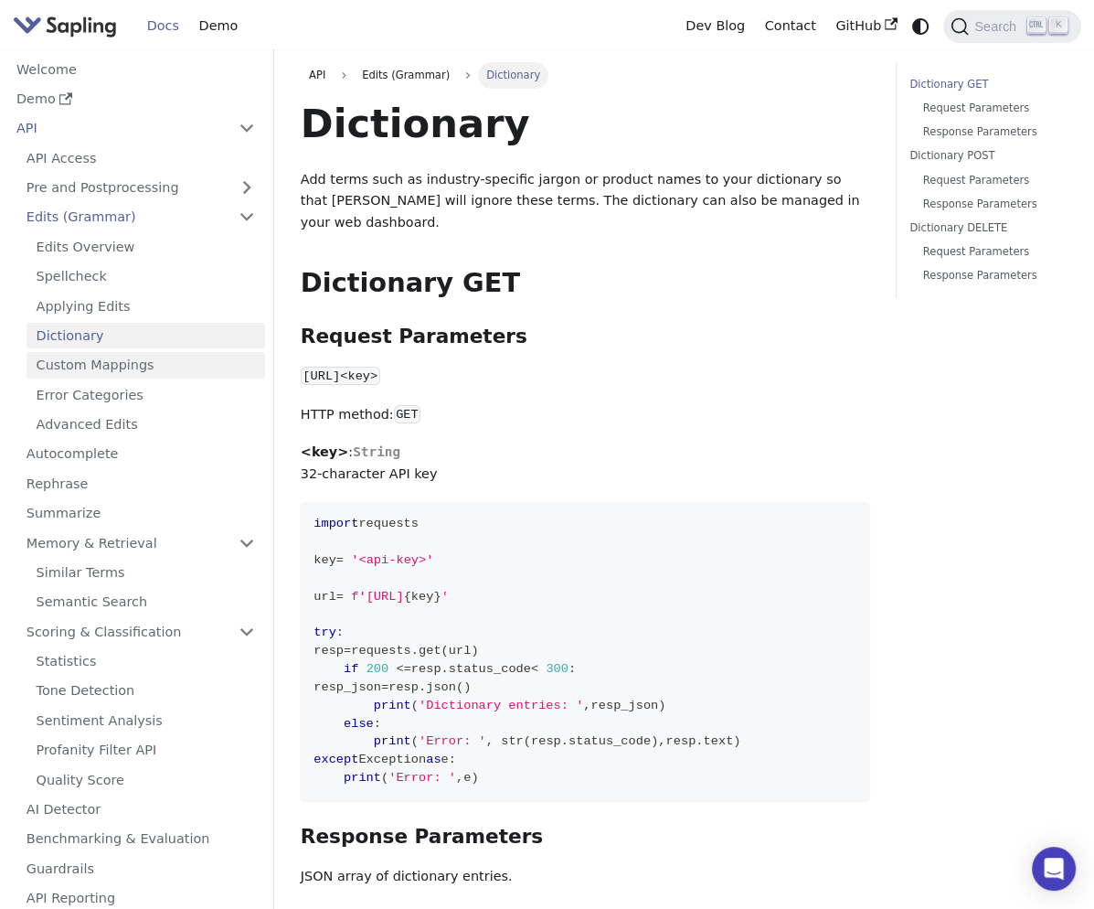
click at [138, 372] on link "Custom Mappings" at bounding box center [146, 365] width 239 height 27
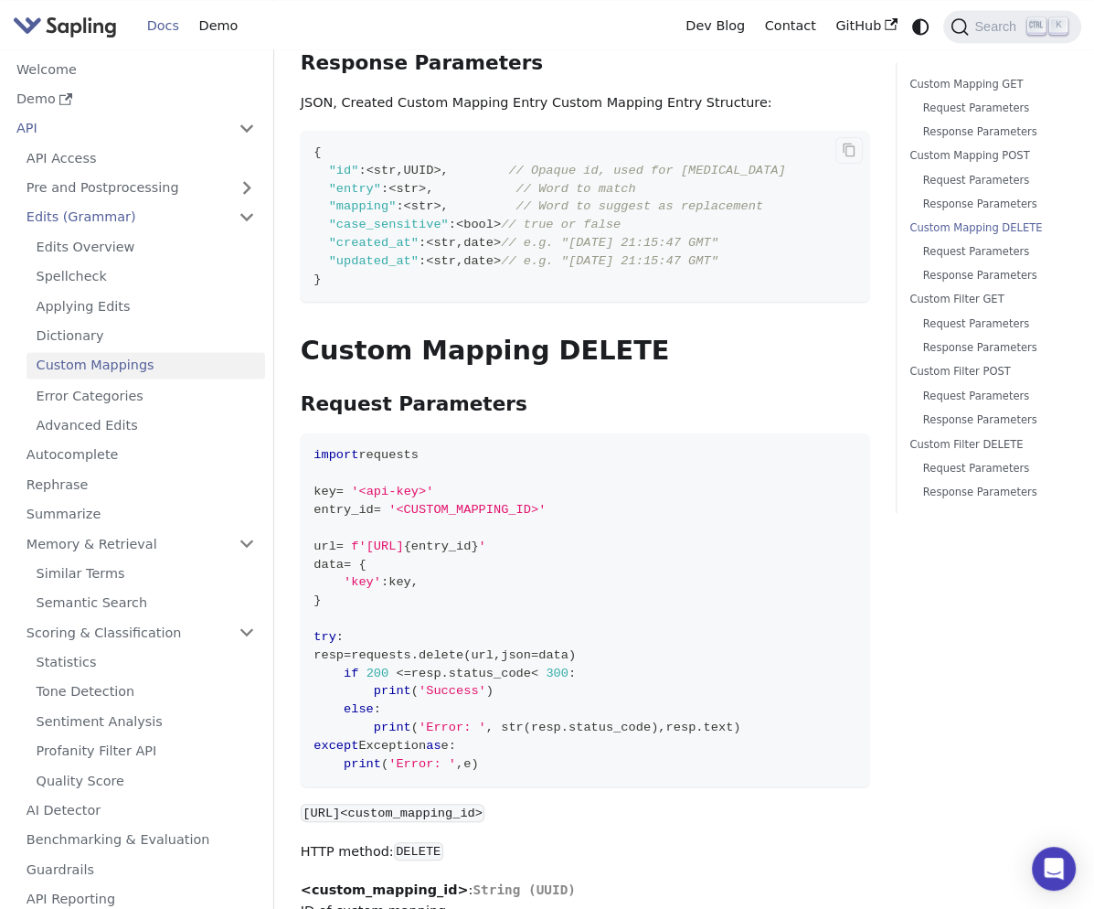
scroll to position [2377, 0]
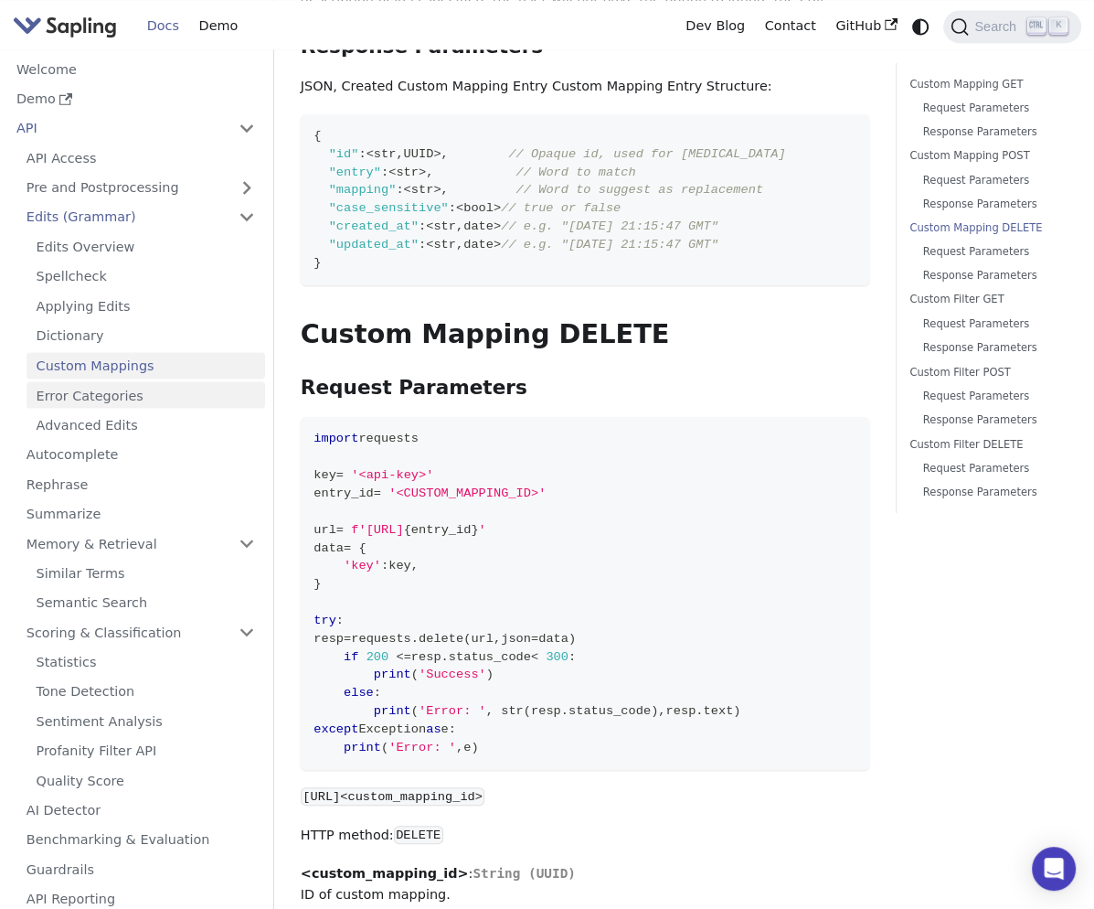
click at [189, 403] on link "Error Categories" at bounding box center [146, 394] width 239 height 27
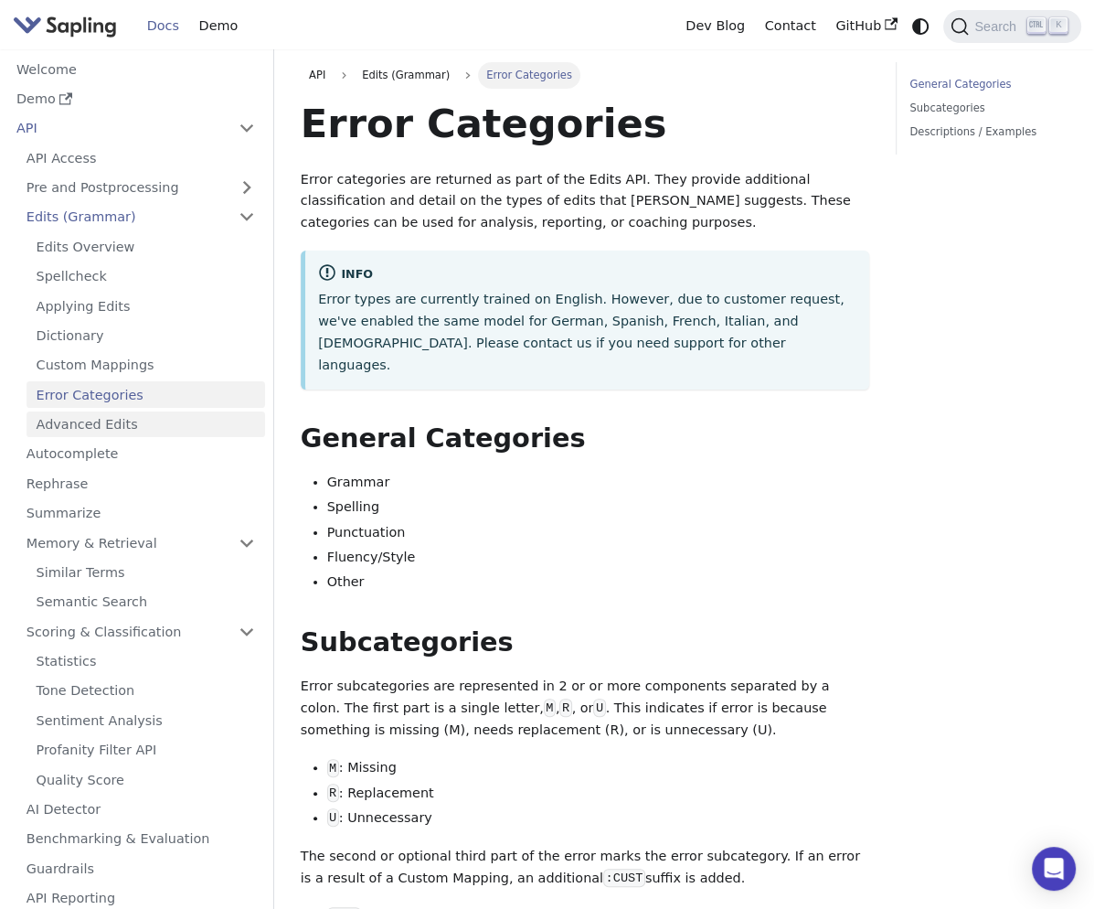
click at [172, 423] on link "Advanced Edits" at bounding box center [146, 424] width 239 height 27
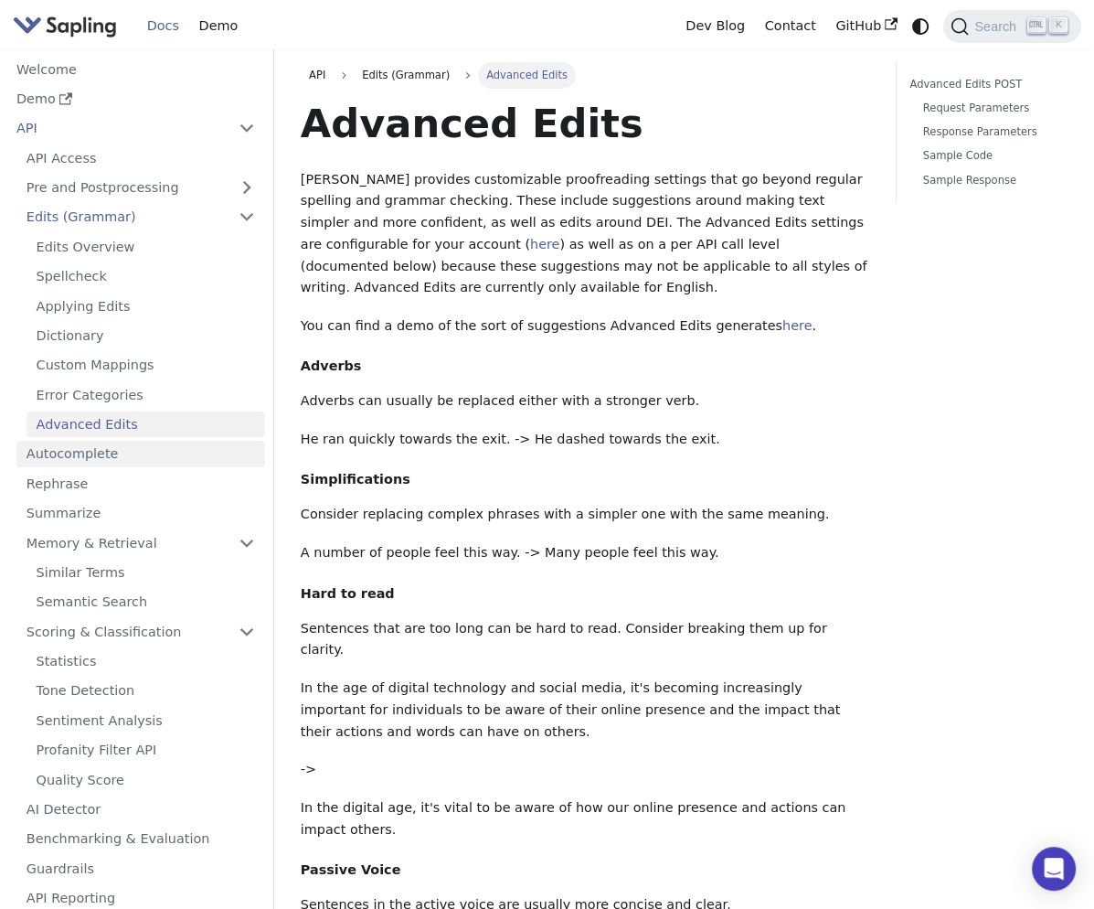
click at [172, 451] on link "Autocomplete" at bounding box center [140, 454] width 249 height 27
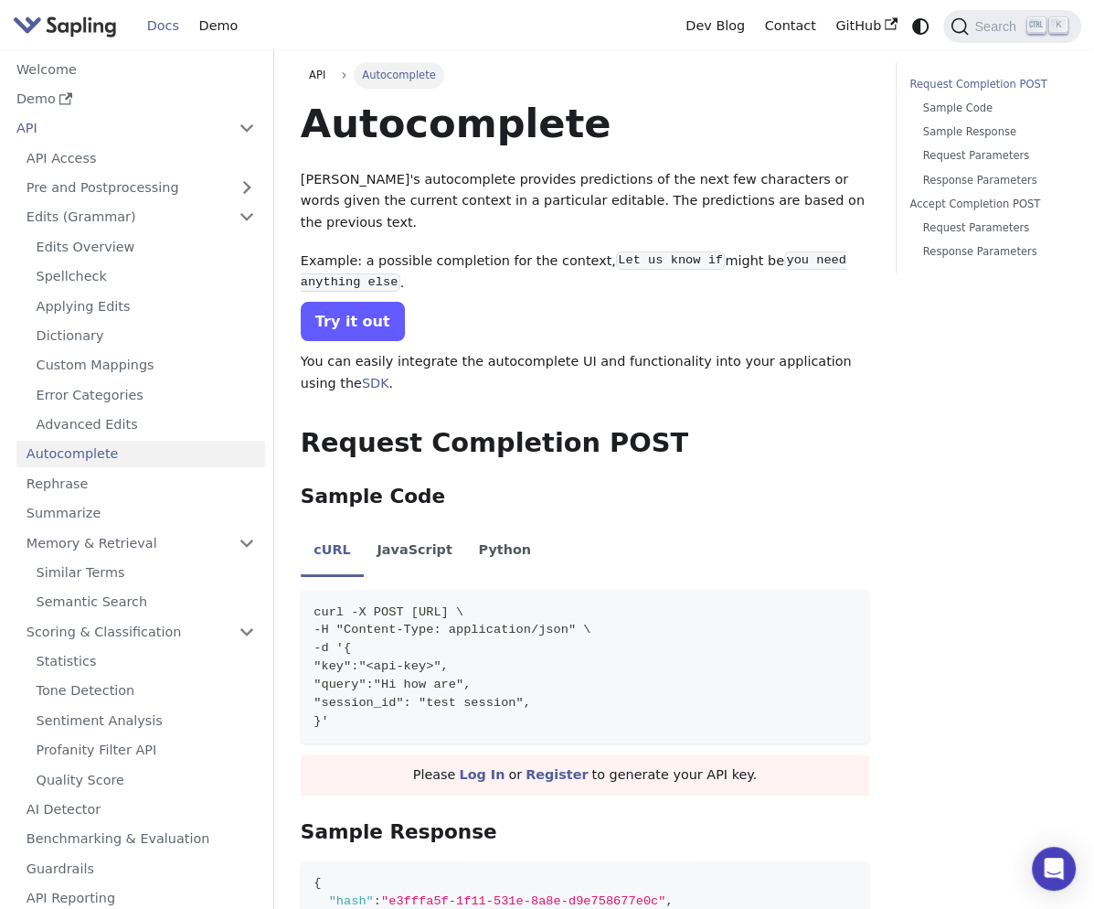
click at [376, 314] on link "Try it out" at bounding box center [353, 321] width 104 height 39
